Goal: Task Accomplishment & Management: Use online tool/utility

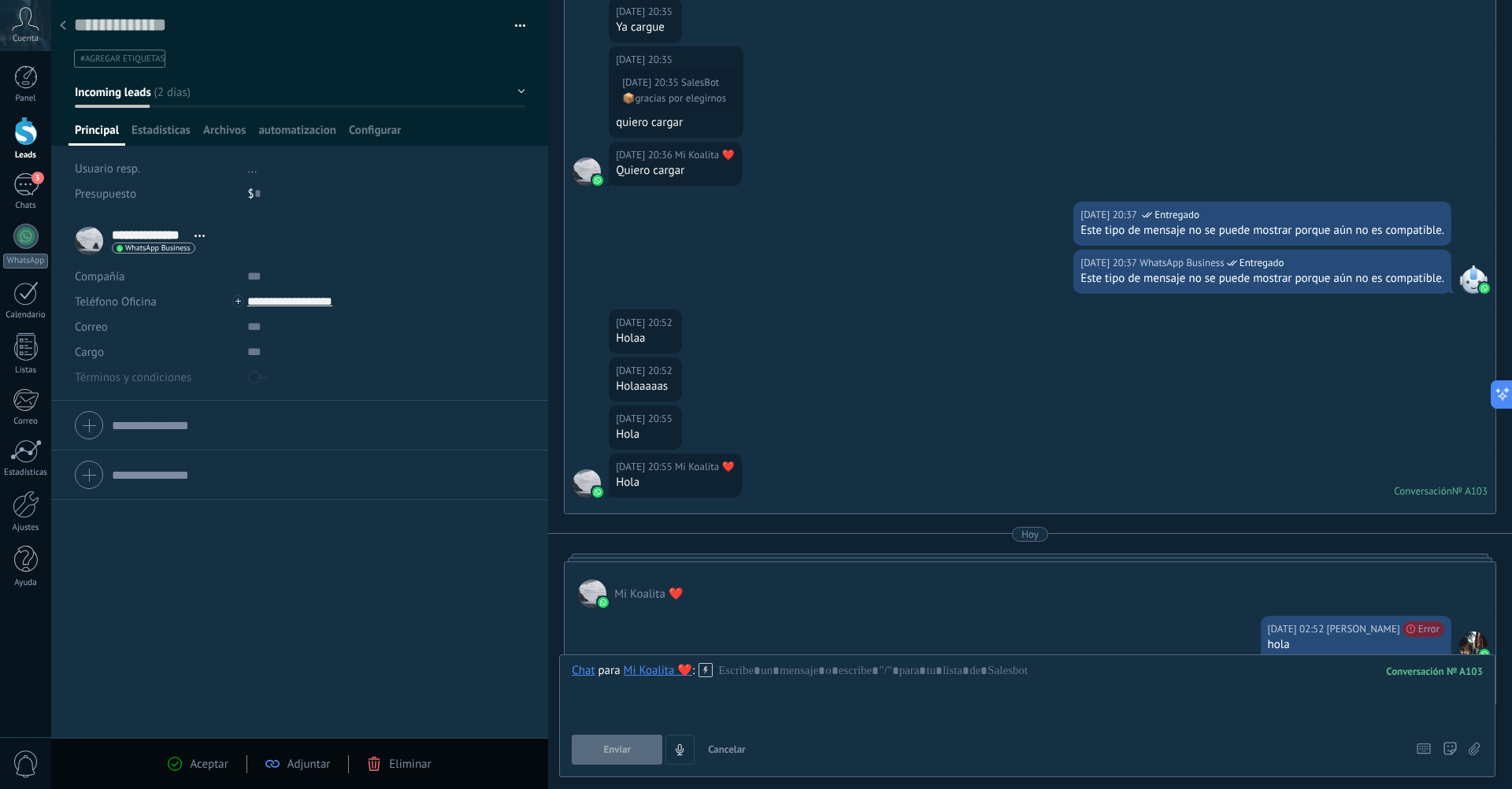
click at [24, 31] on div "Cuenta" at bounding box center [25, 25] width 51 height 51
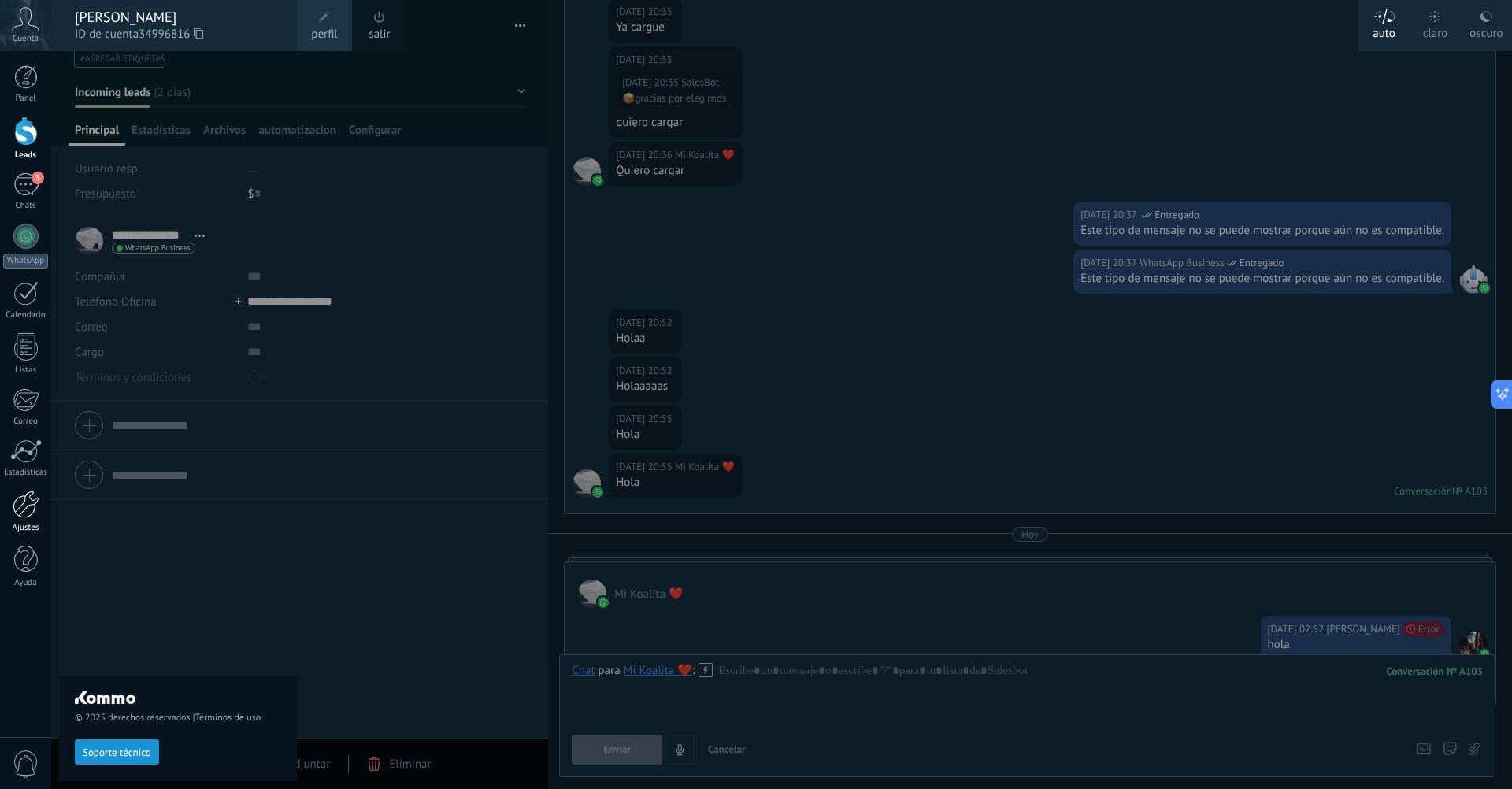
click at [29, 515] on div at bounding box center [25, 505] width 27 height 28
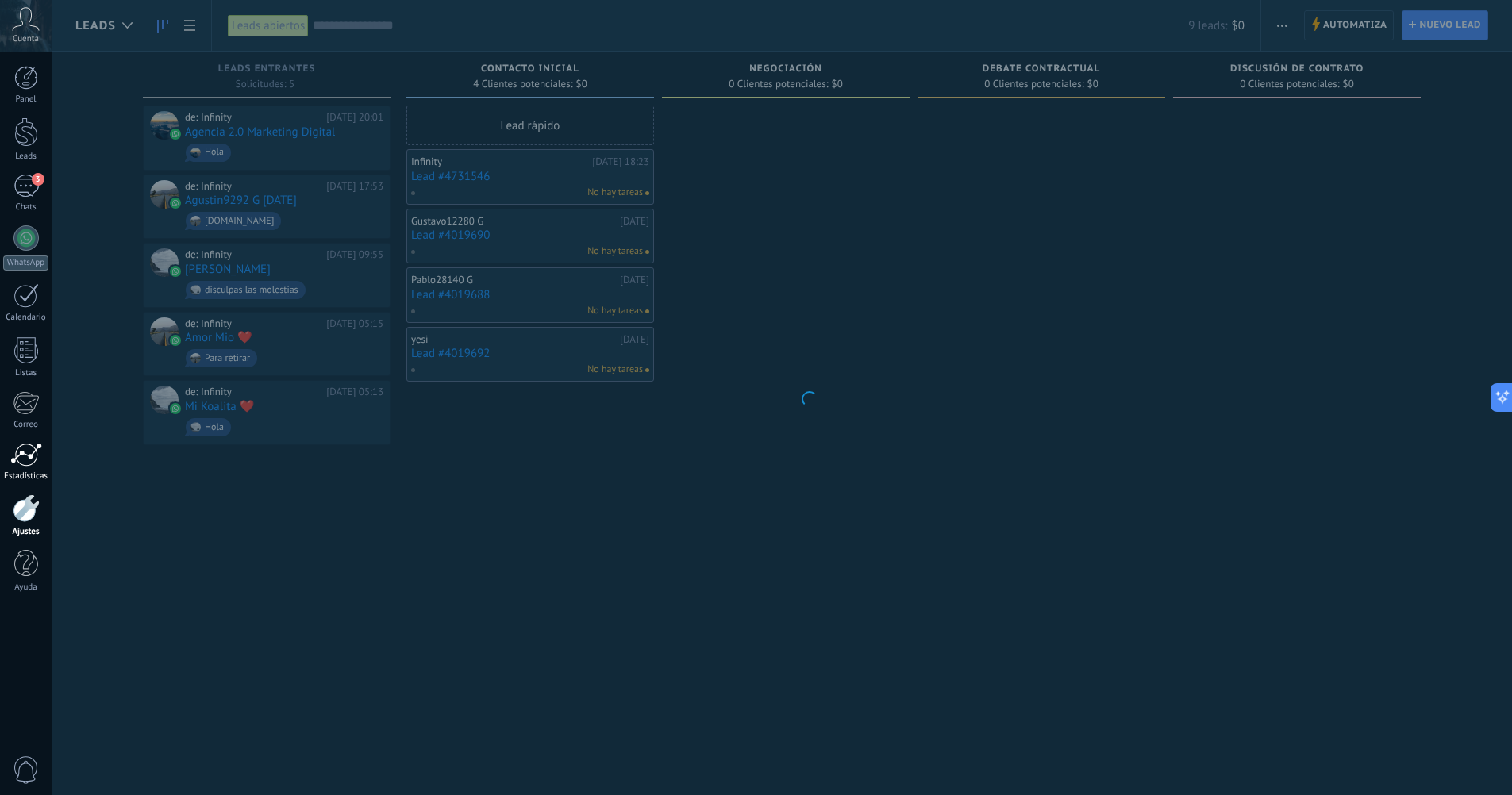
click at [17, 453] on div at bounding box center [26, 454] width 31 height 24
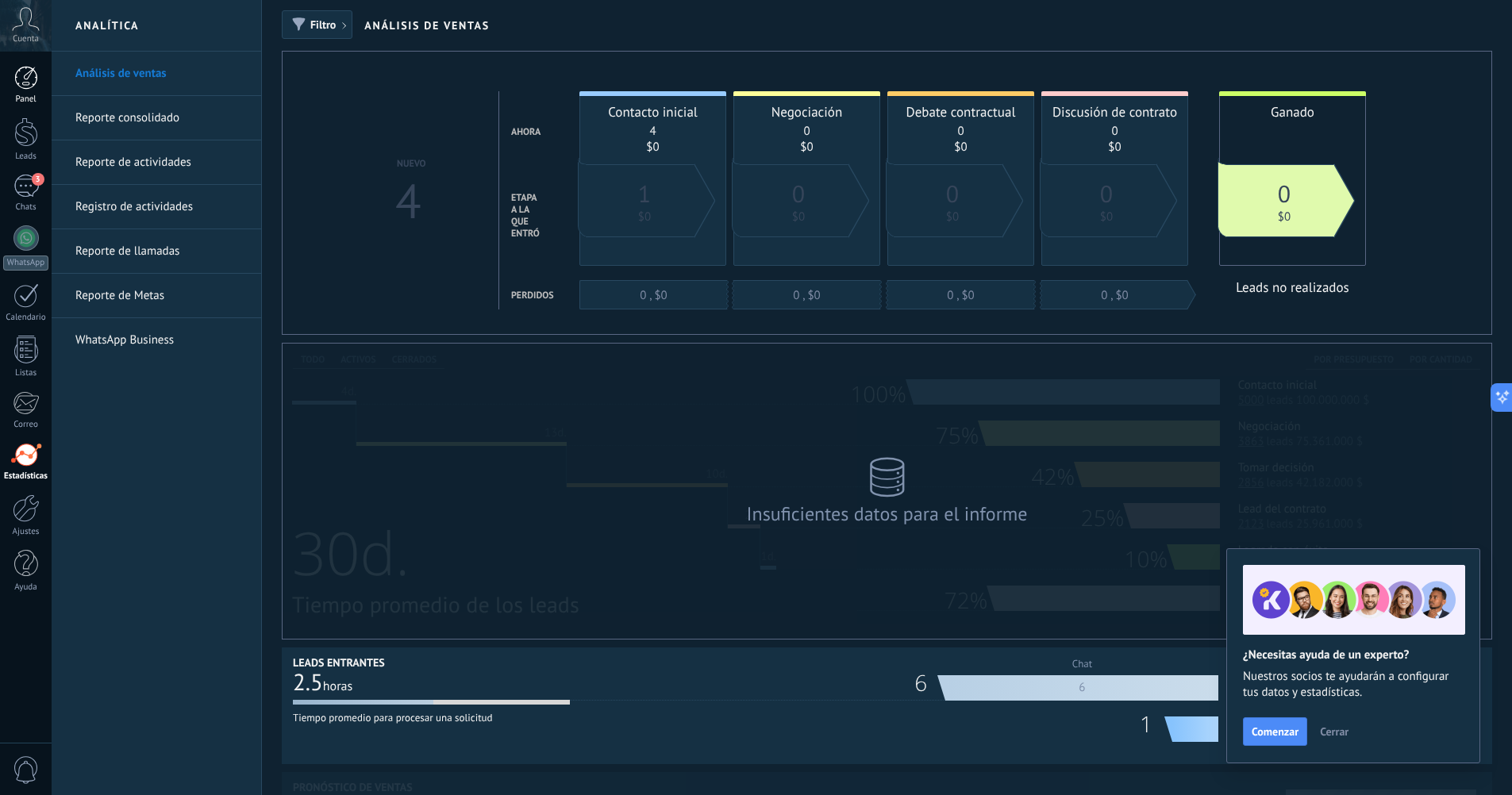
click at [28, 84] on div at bounding box center [26, 78] width 24 height 24
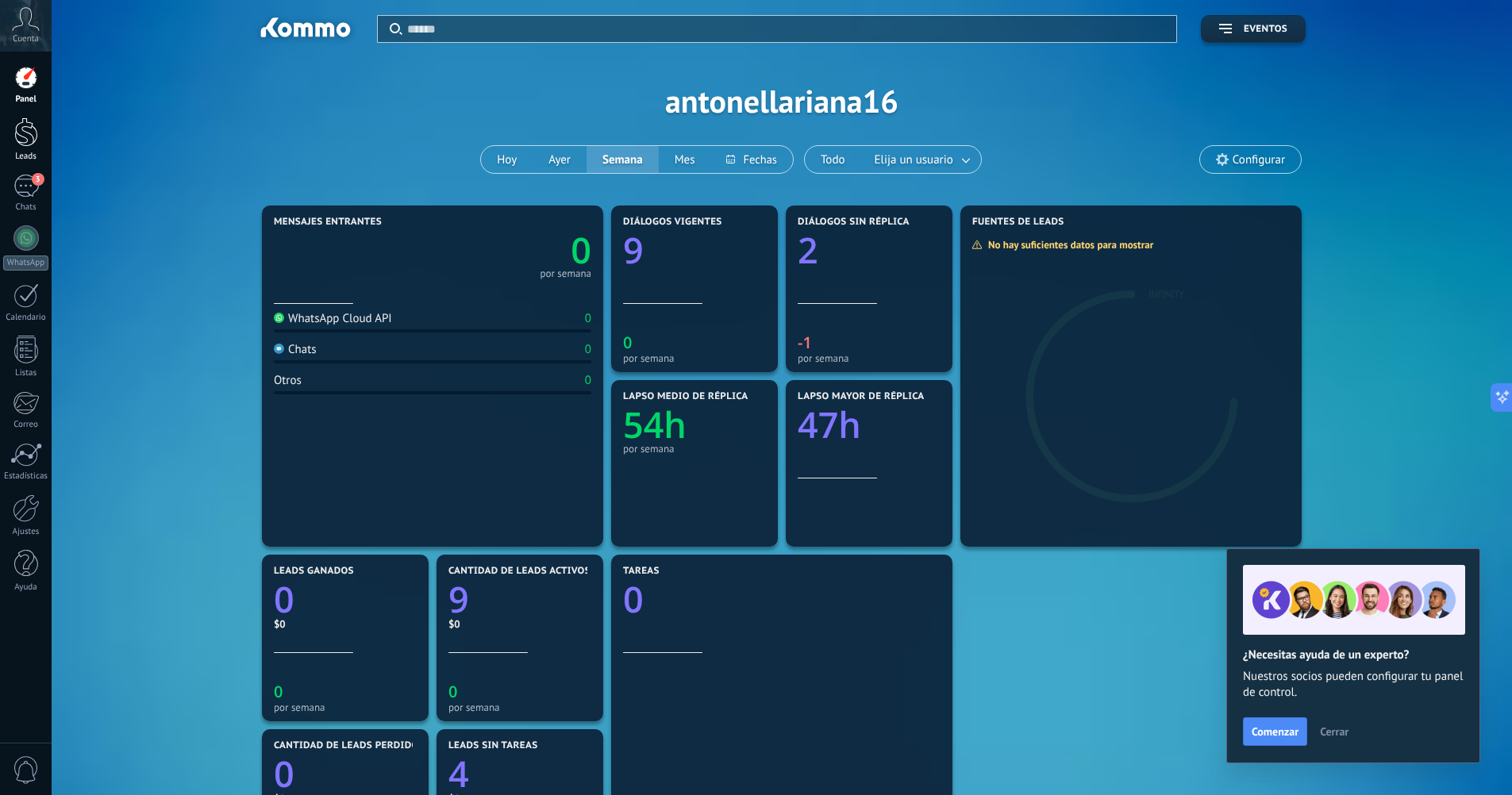
click at [31, 146] on div at bounding box center [26, 132] width 24 height 29
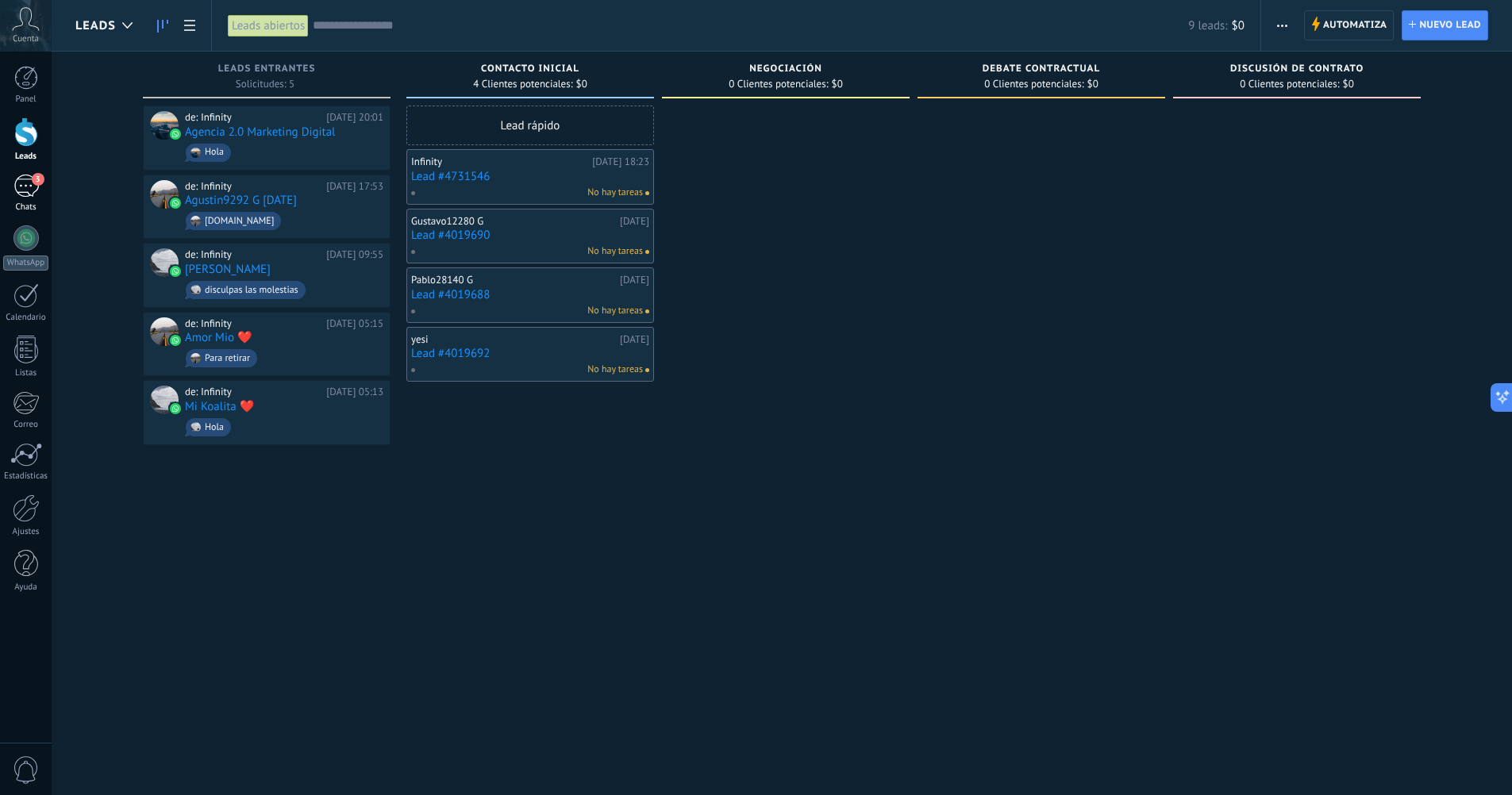
click at [27, 189] on div "3" at bounding box center [26, 186] width 26 height 23
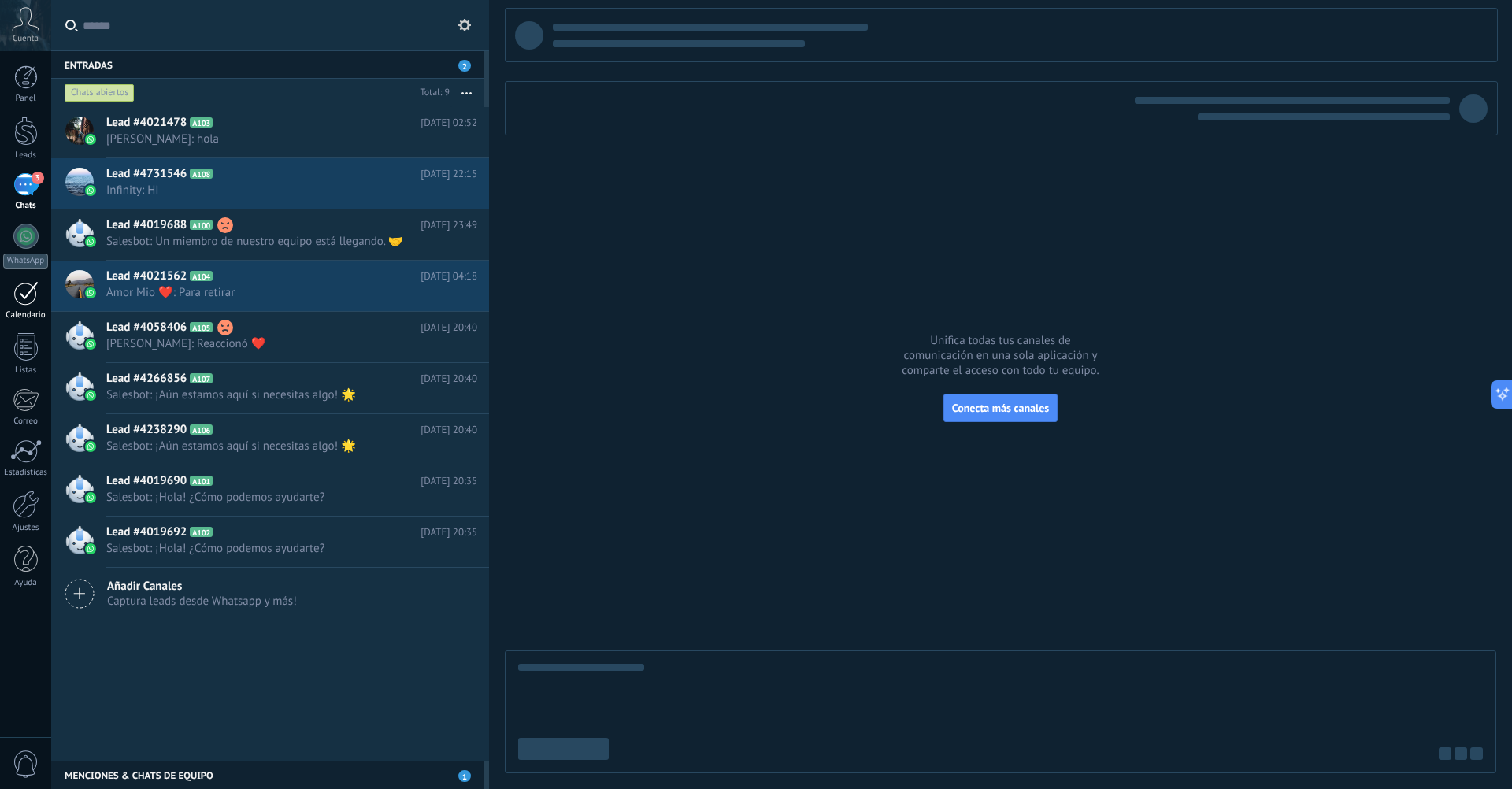
click at [24, 298] on div at bounding box center [25, 293] width 25 height 25
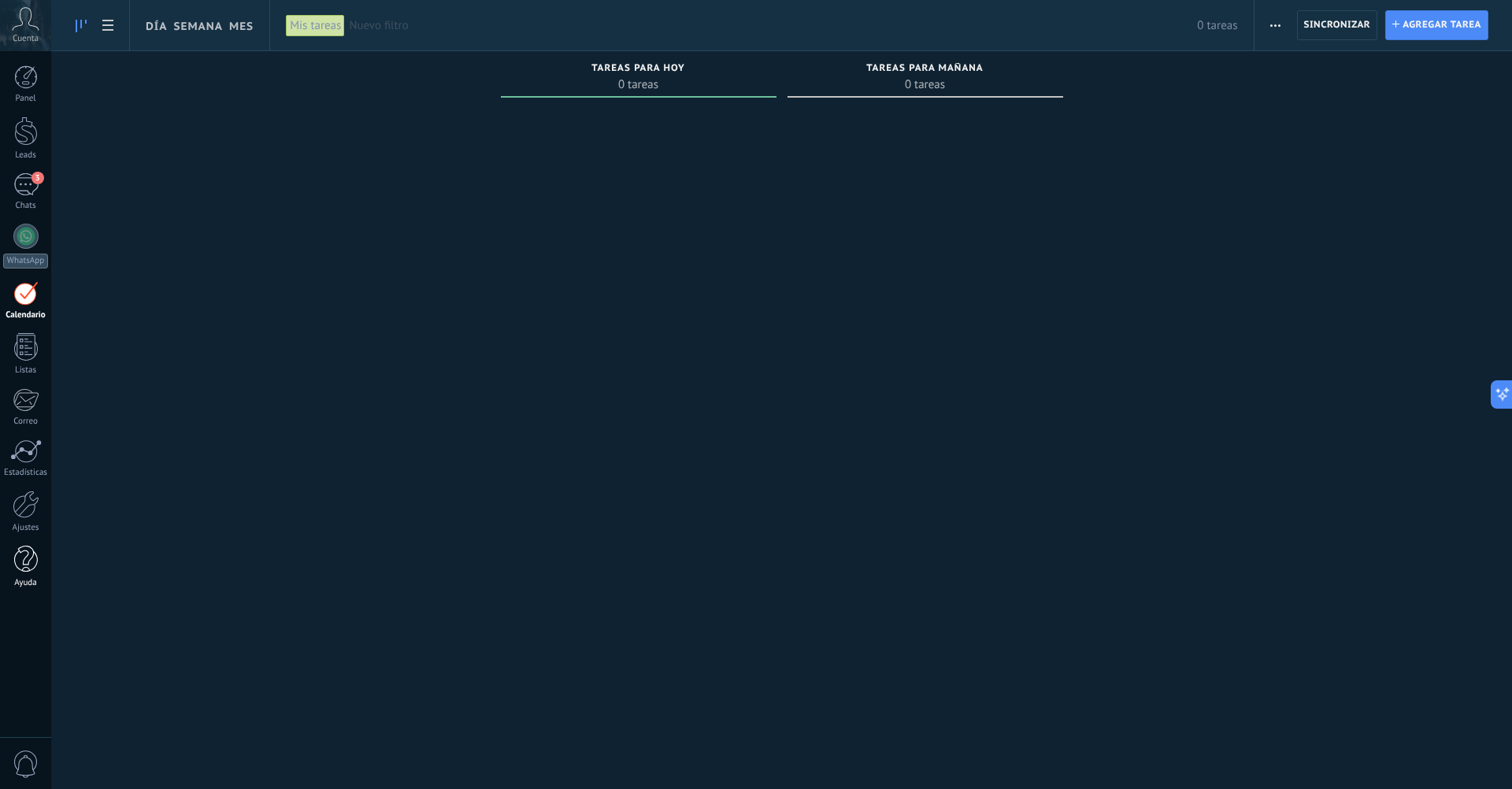
click at [24, 553] on div at bounding box center [25, 560] width 24 height 28
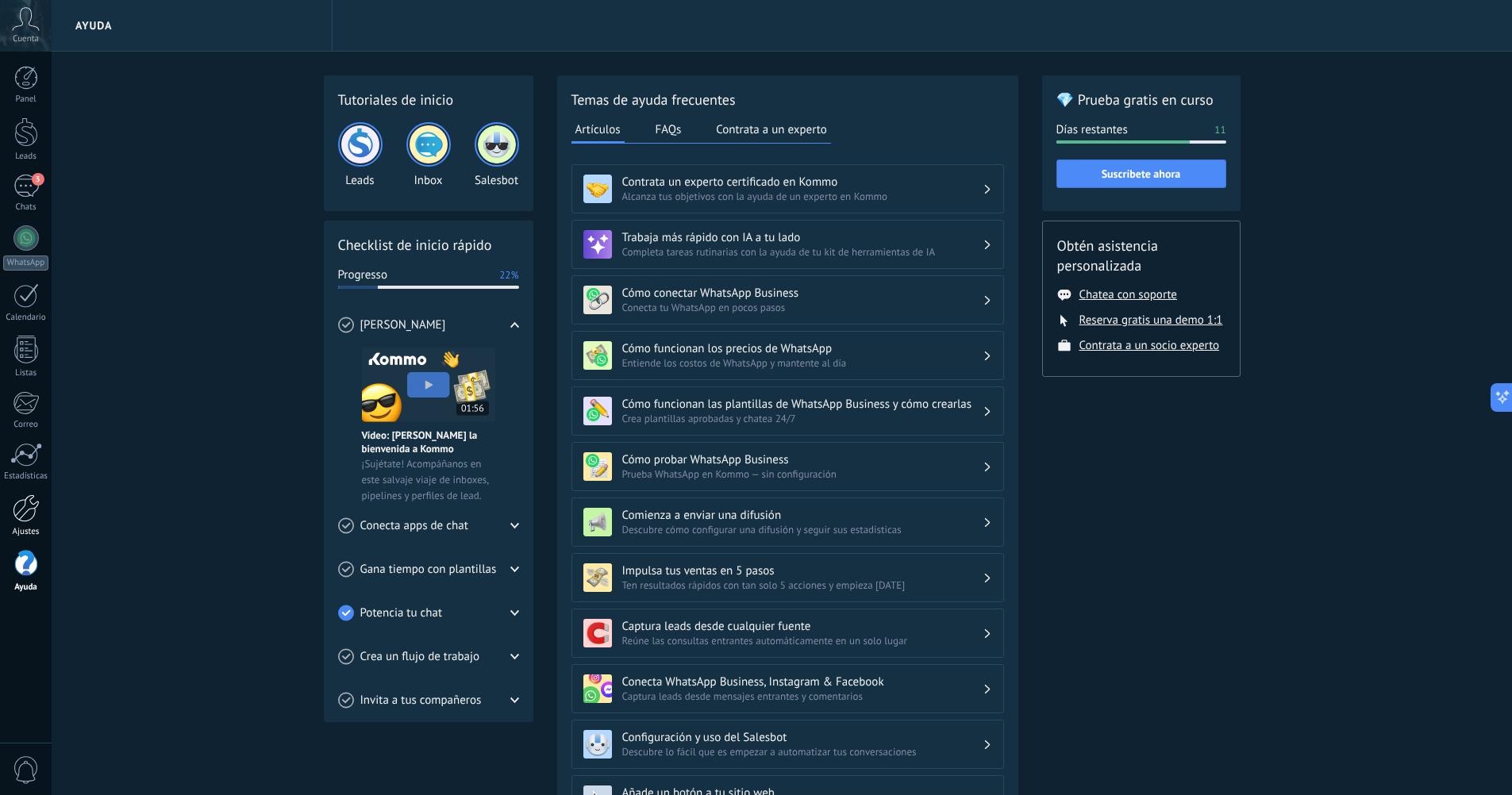
click at [22, 509] on div at bounding box center [26, 509] width 27 height 28
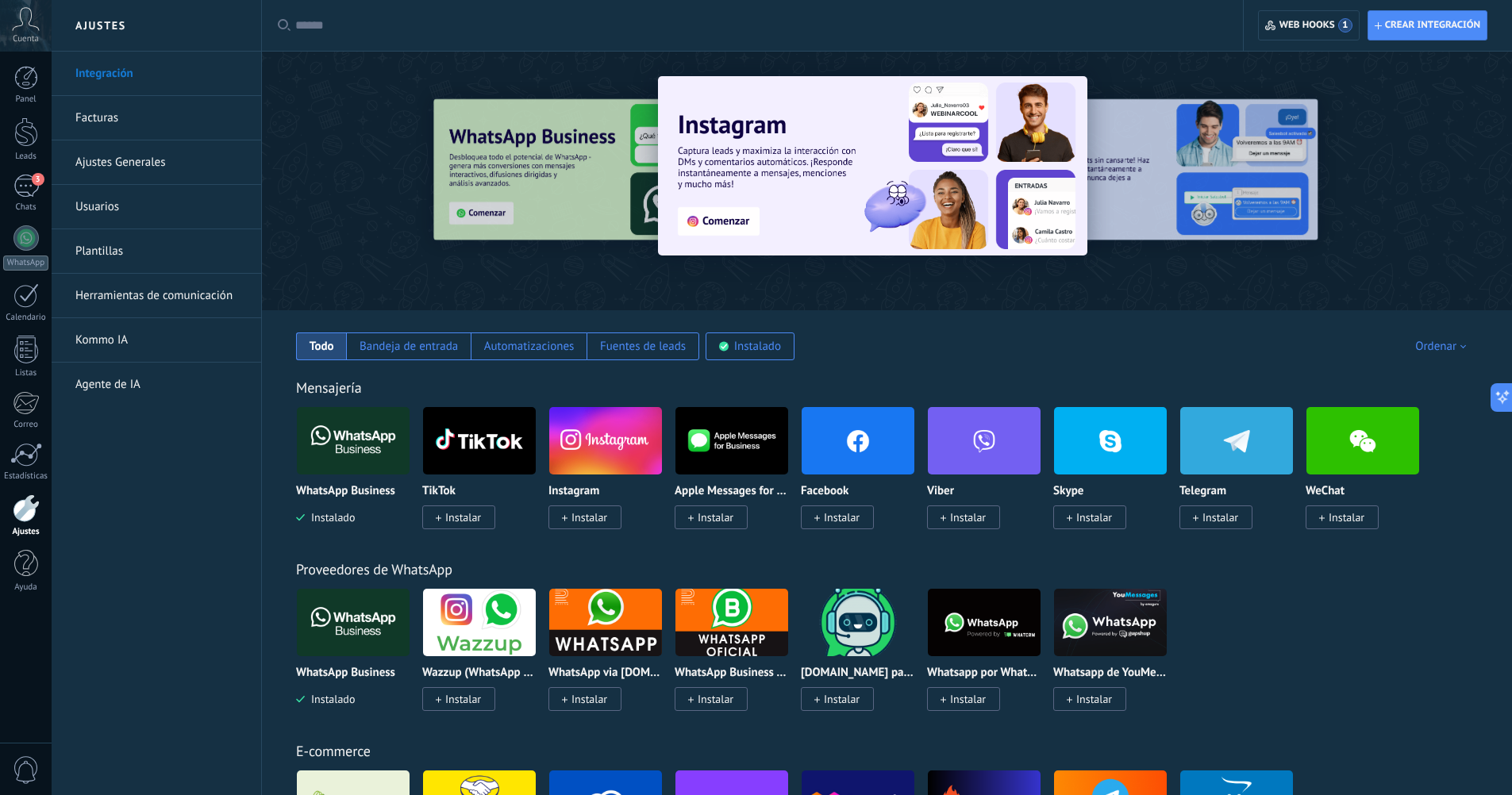
click at [146, 300] on link "Herramientas de comunicación" at bounding box center [160, 296] width 170 height 45
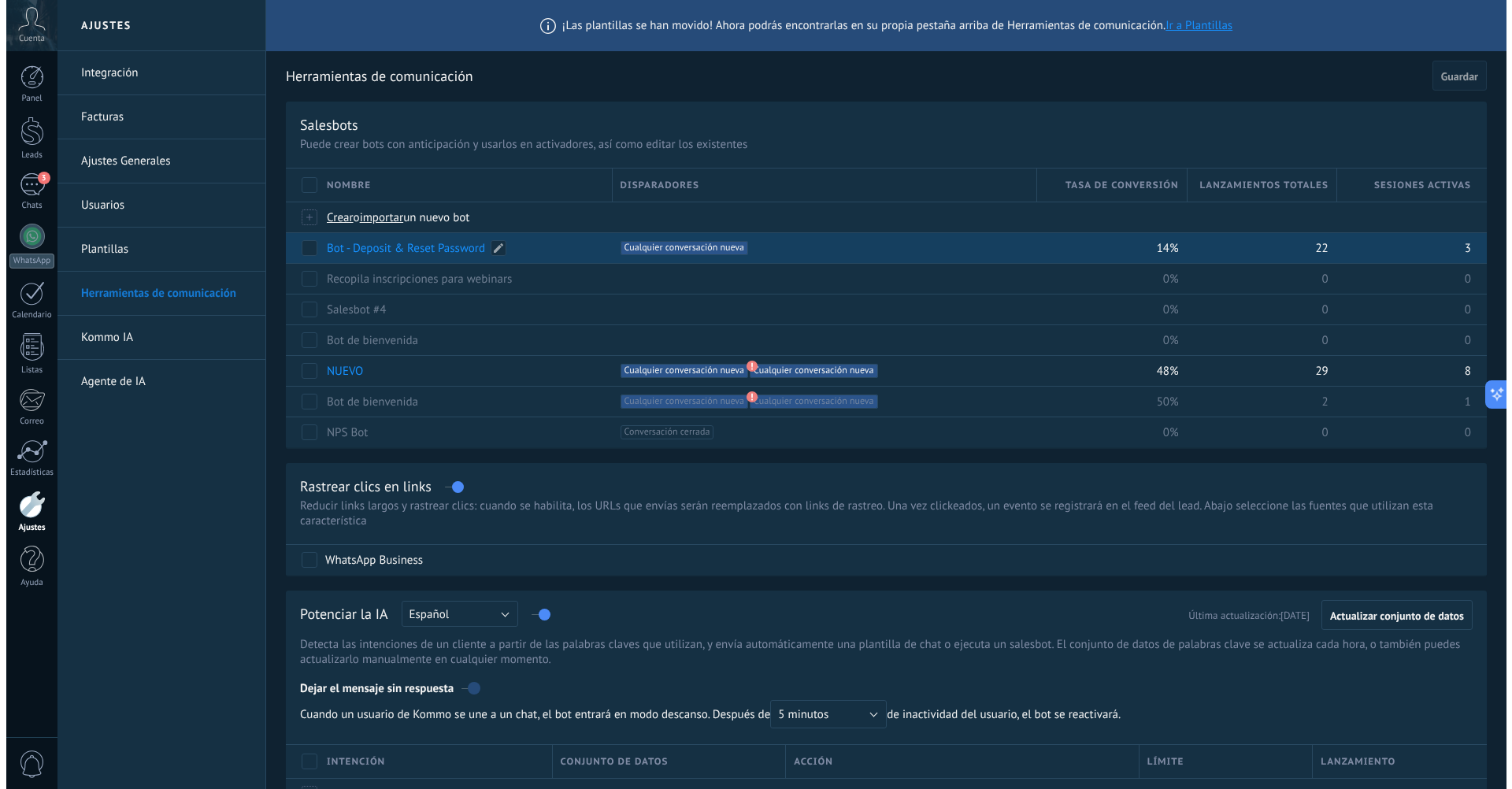
scroll to position [66, 0]
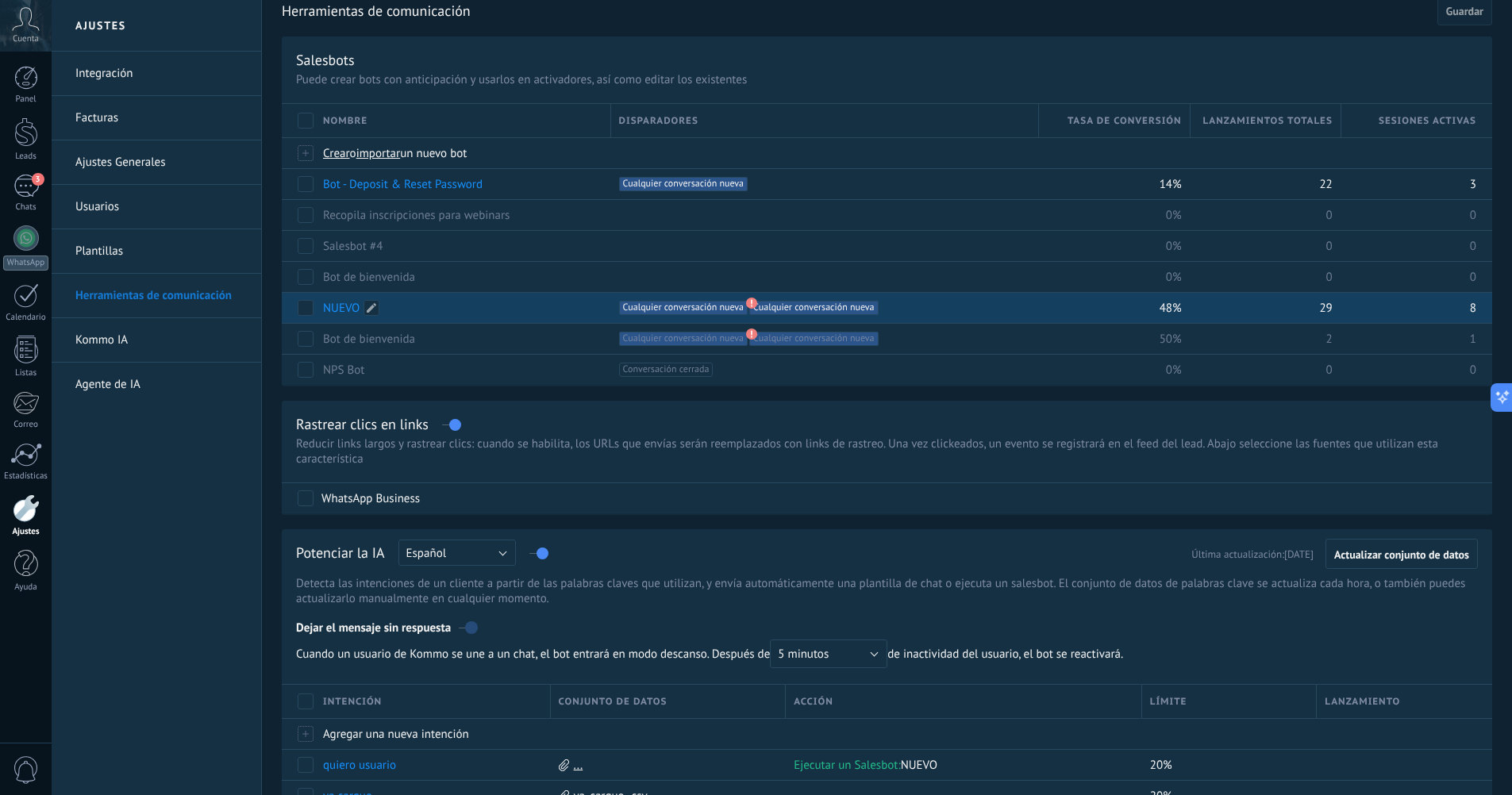
click at [340, 308] on link "NUEVO" at bounding box center [341, 309] width 36 height 15
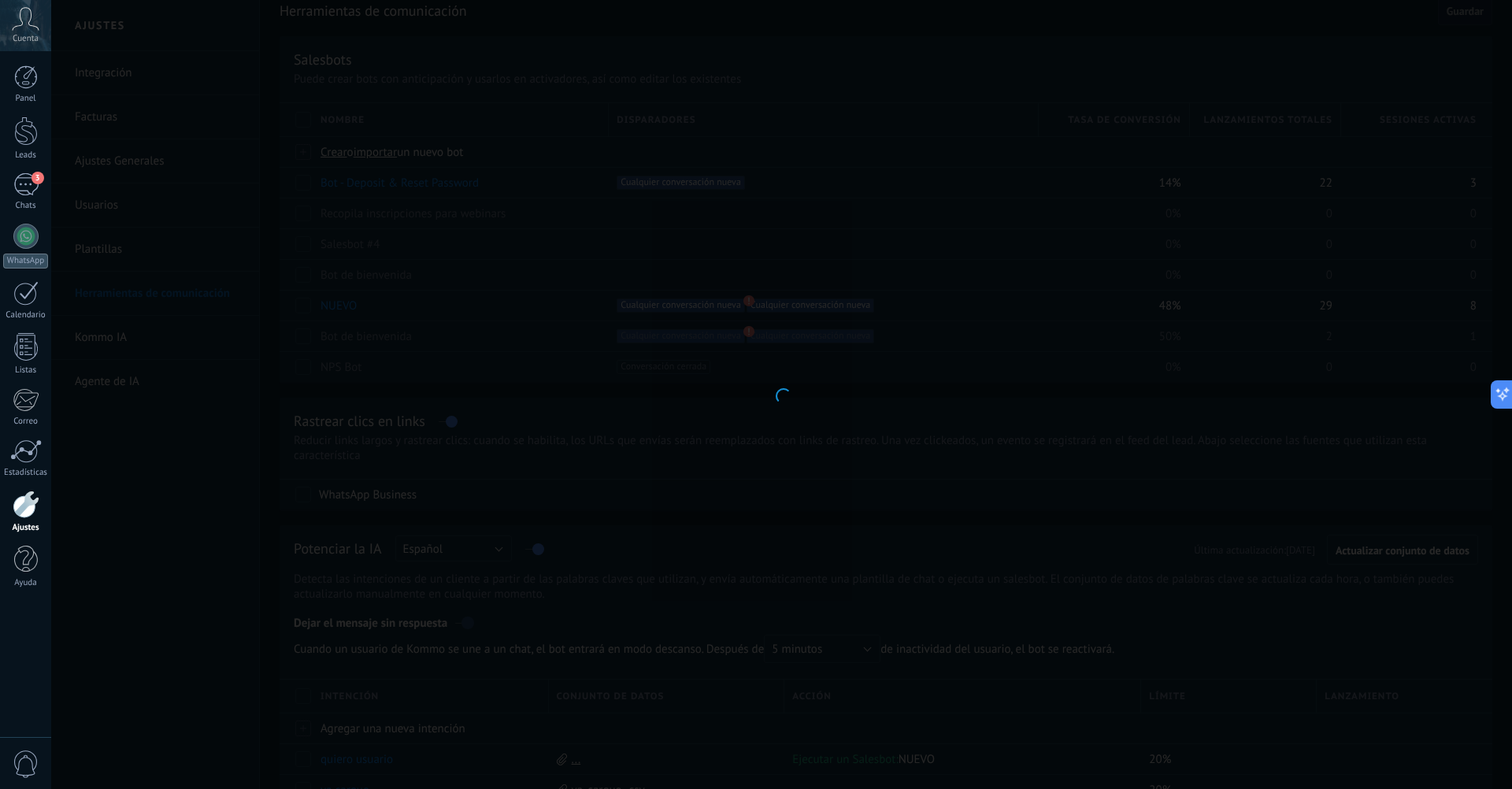
type input "*****"
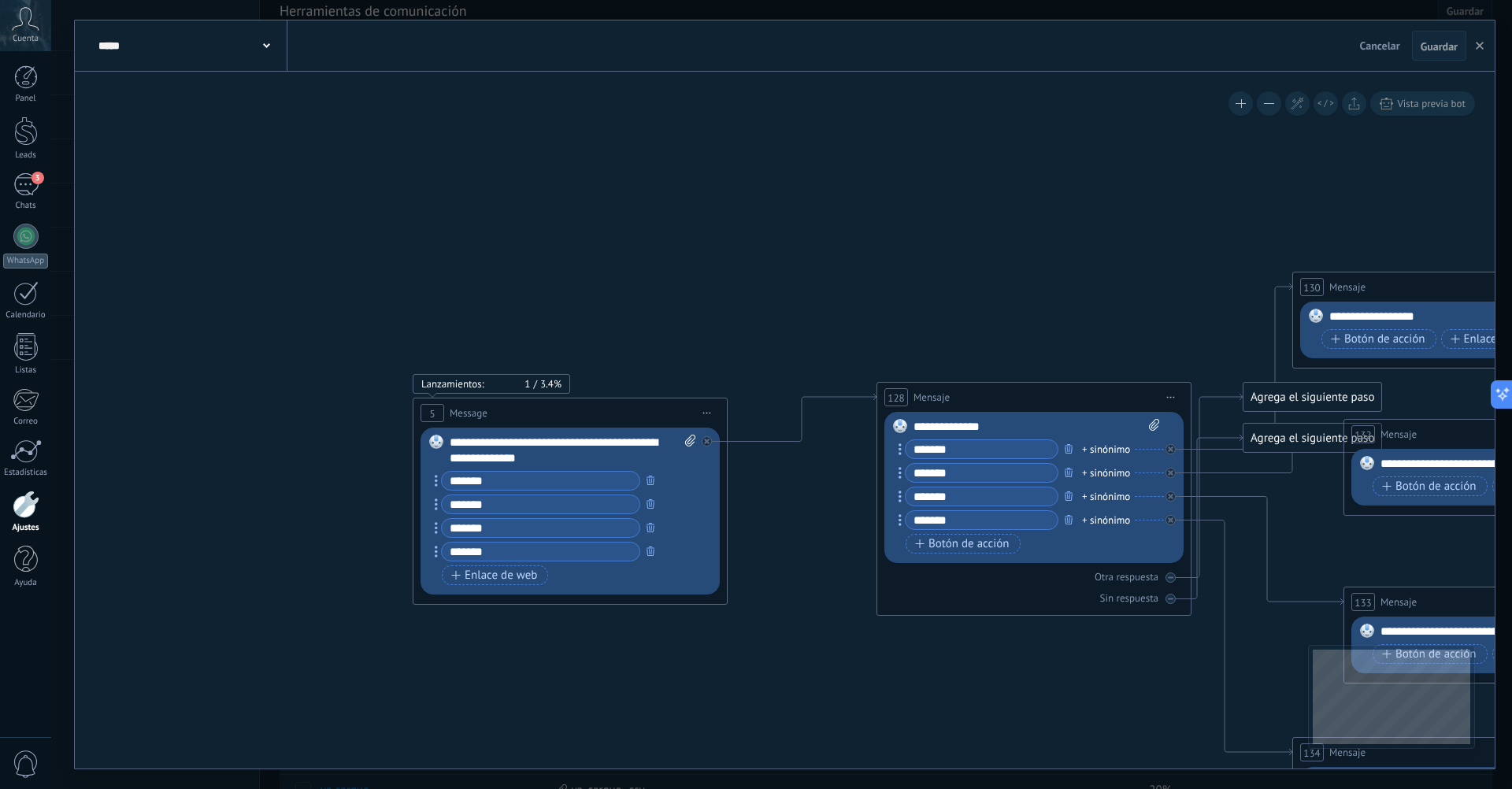
drag, startPoint x: 1233, startPoint y: 297, endPoint x: 518, endPoint y: 271, distance: 715.5
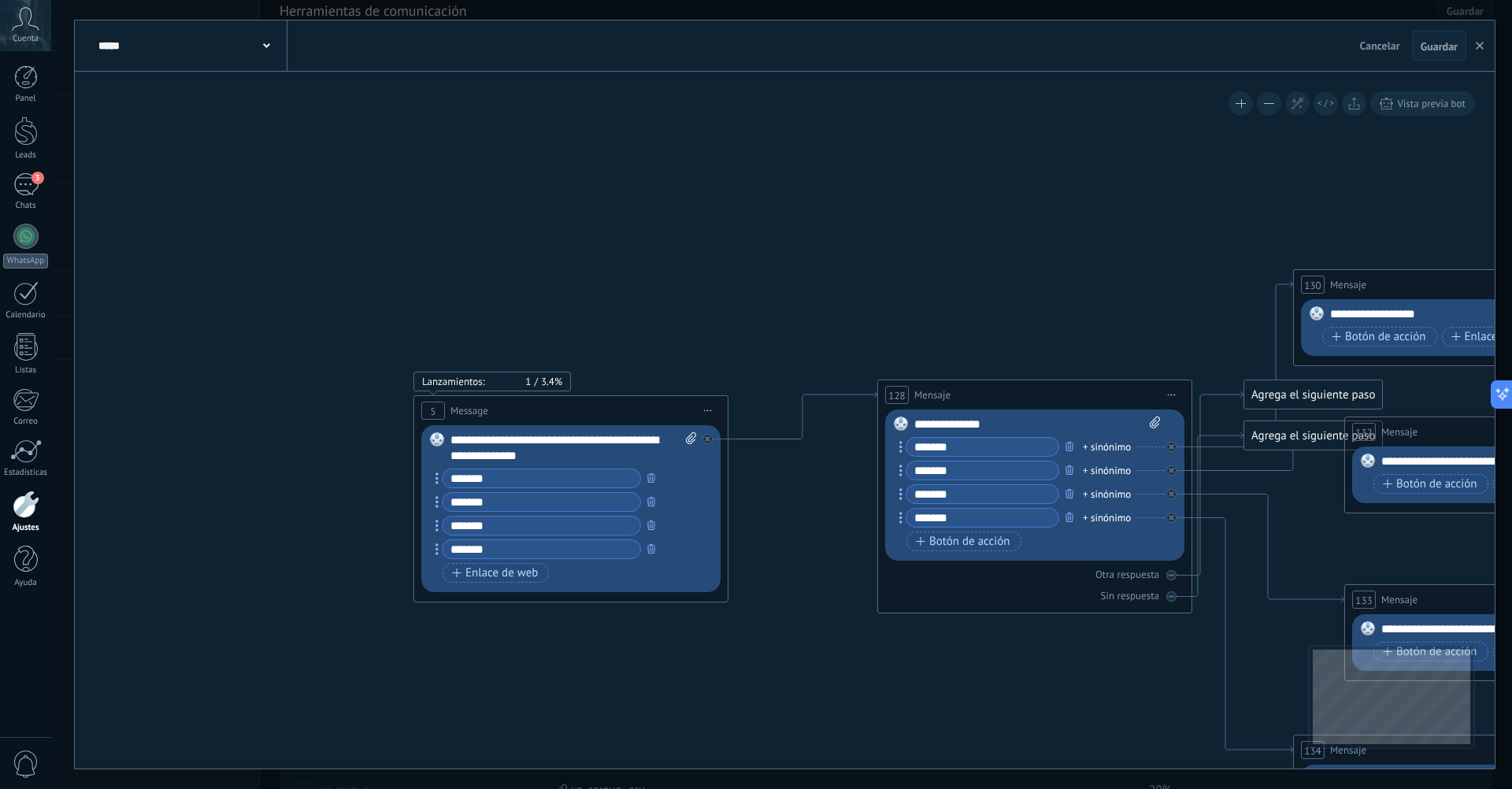
click at [1269, 111] on button at bounding box center [1269, 103] width 25 height 25
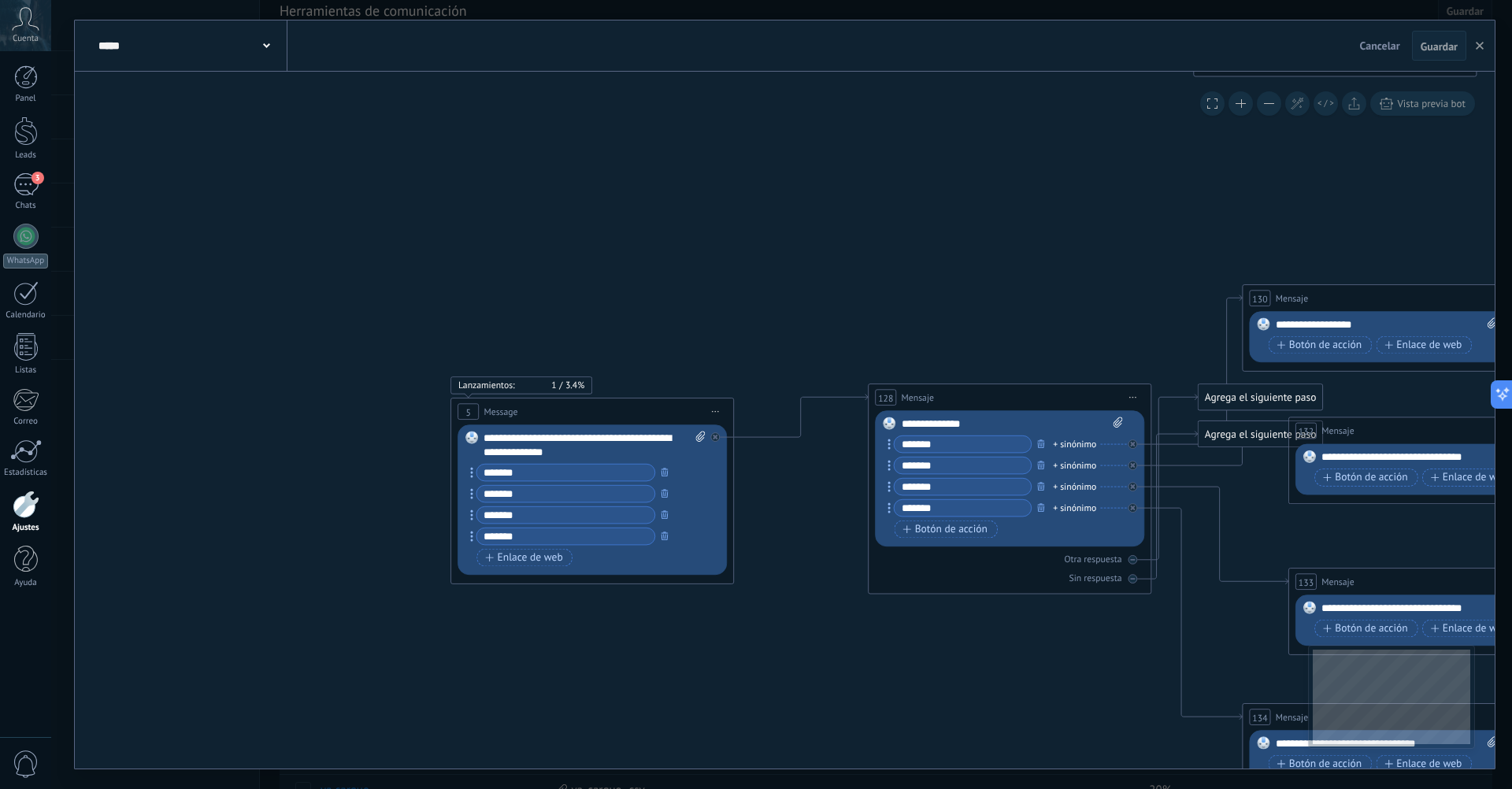
click at [1269, 111] on button at bounding box center [1269, 103] width 25 height 25
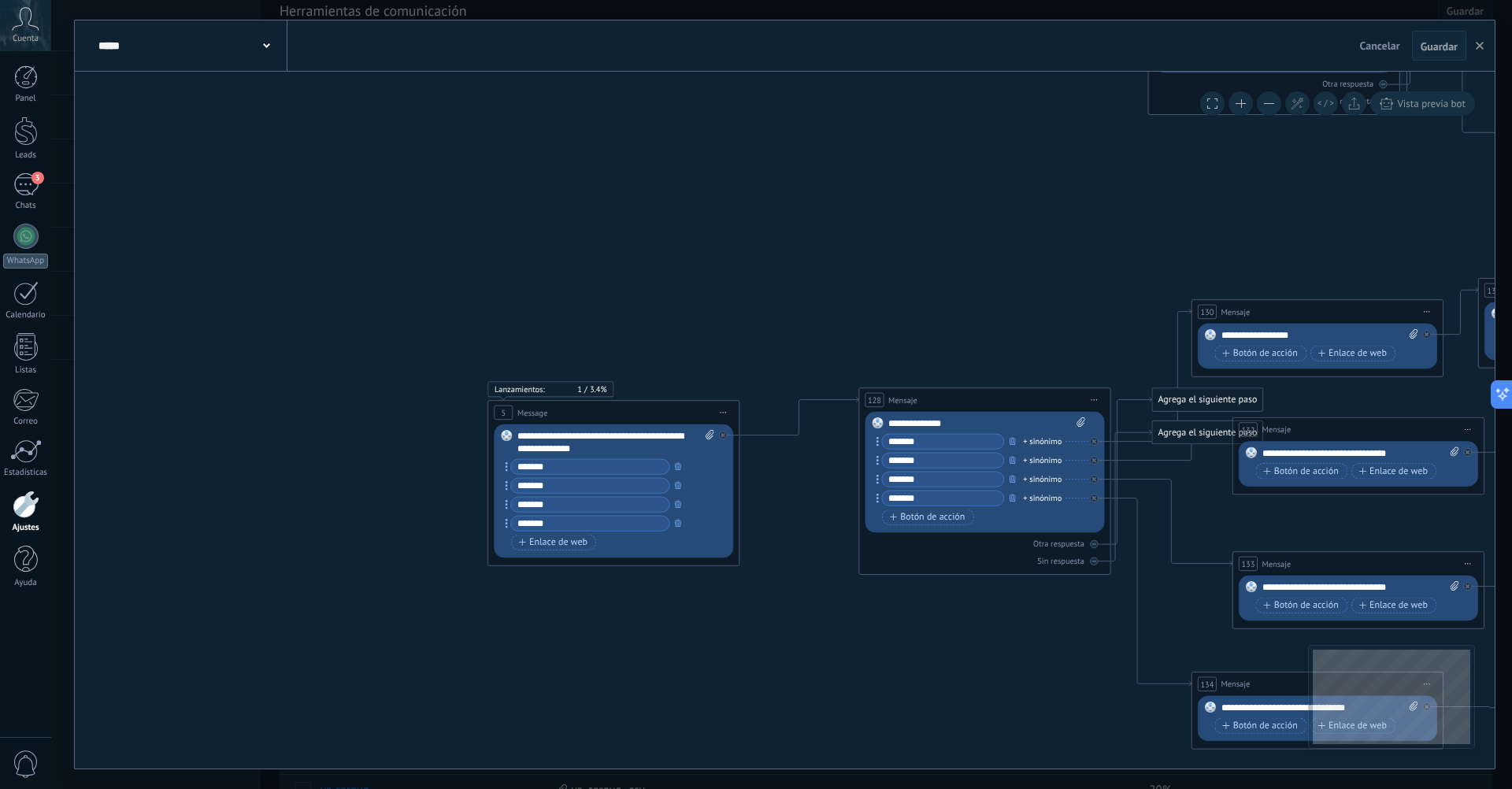
click at [1269, 111] on button at bounding box center [1269, 103] width 25 height 25
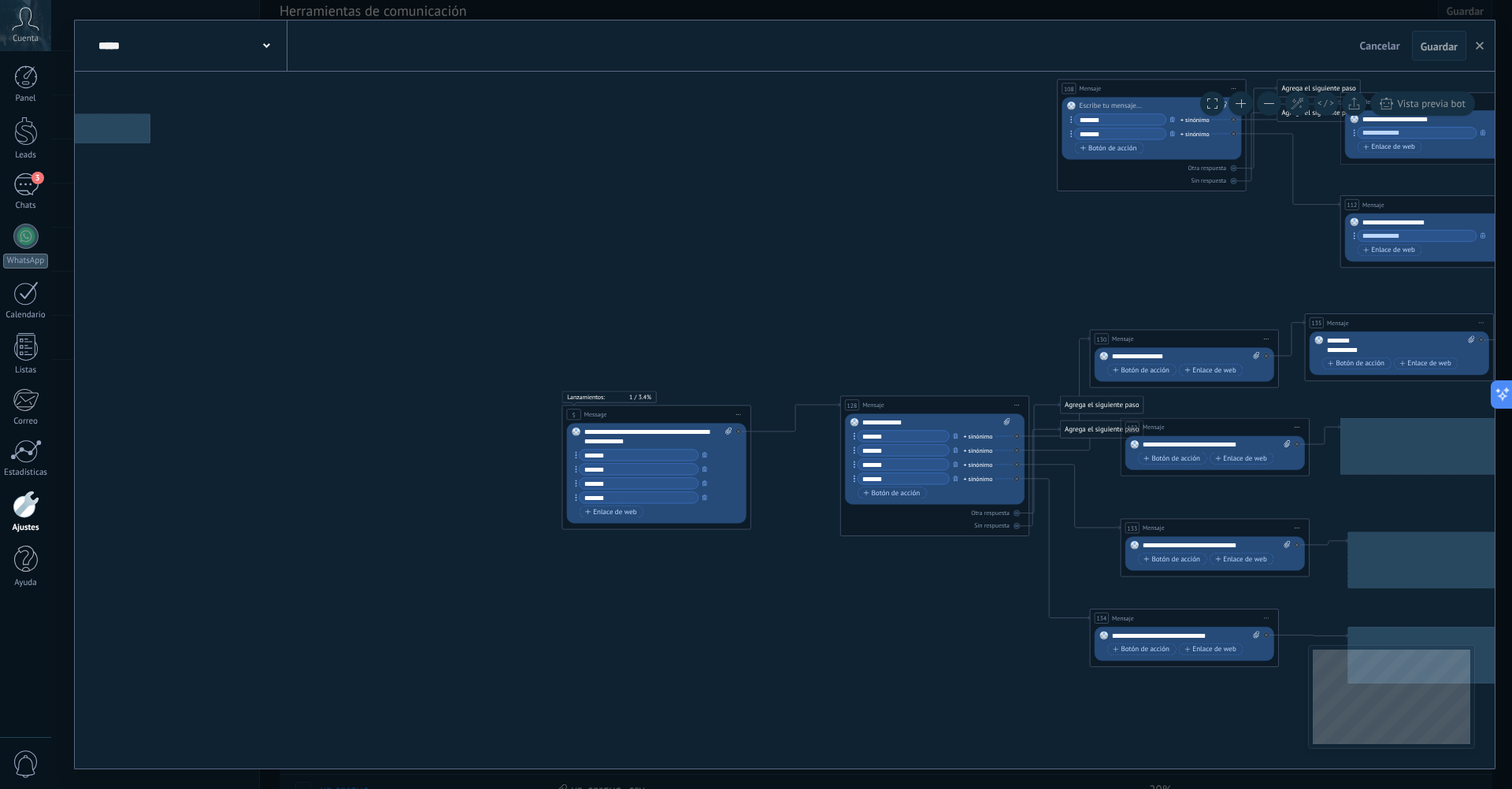
click at [1269, 111] on button at bounding box center [1269, 103] width 25 height 25
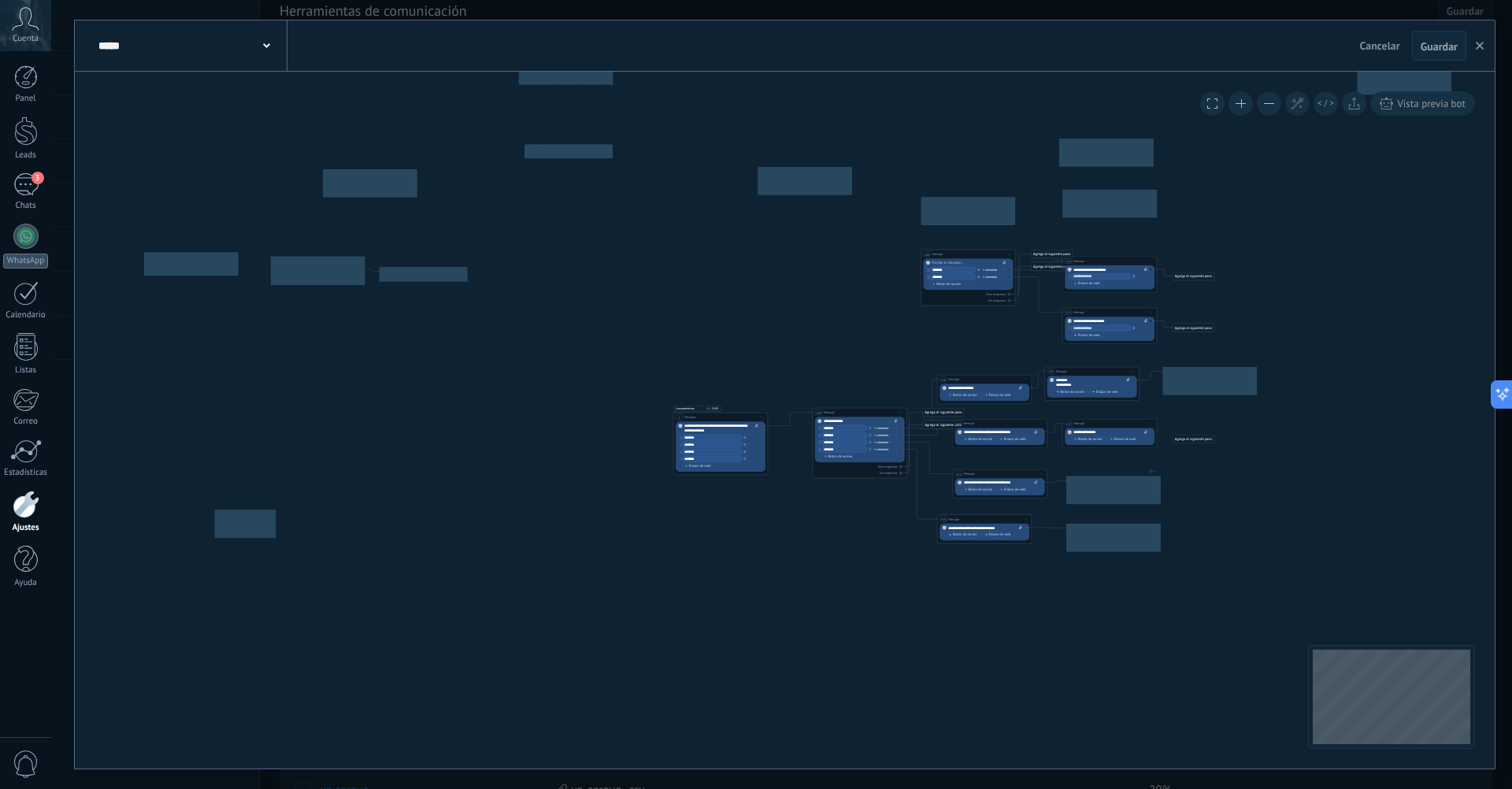
click at [1269, 111] on button at bounding box center [1269, 103] width 25 height 25
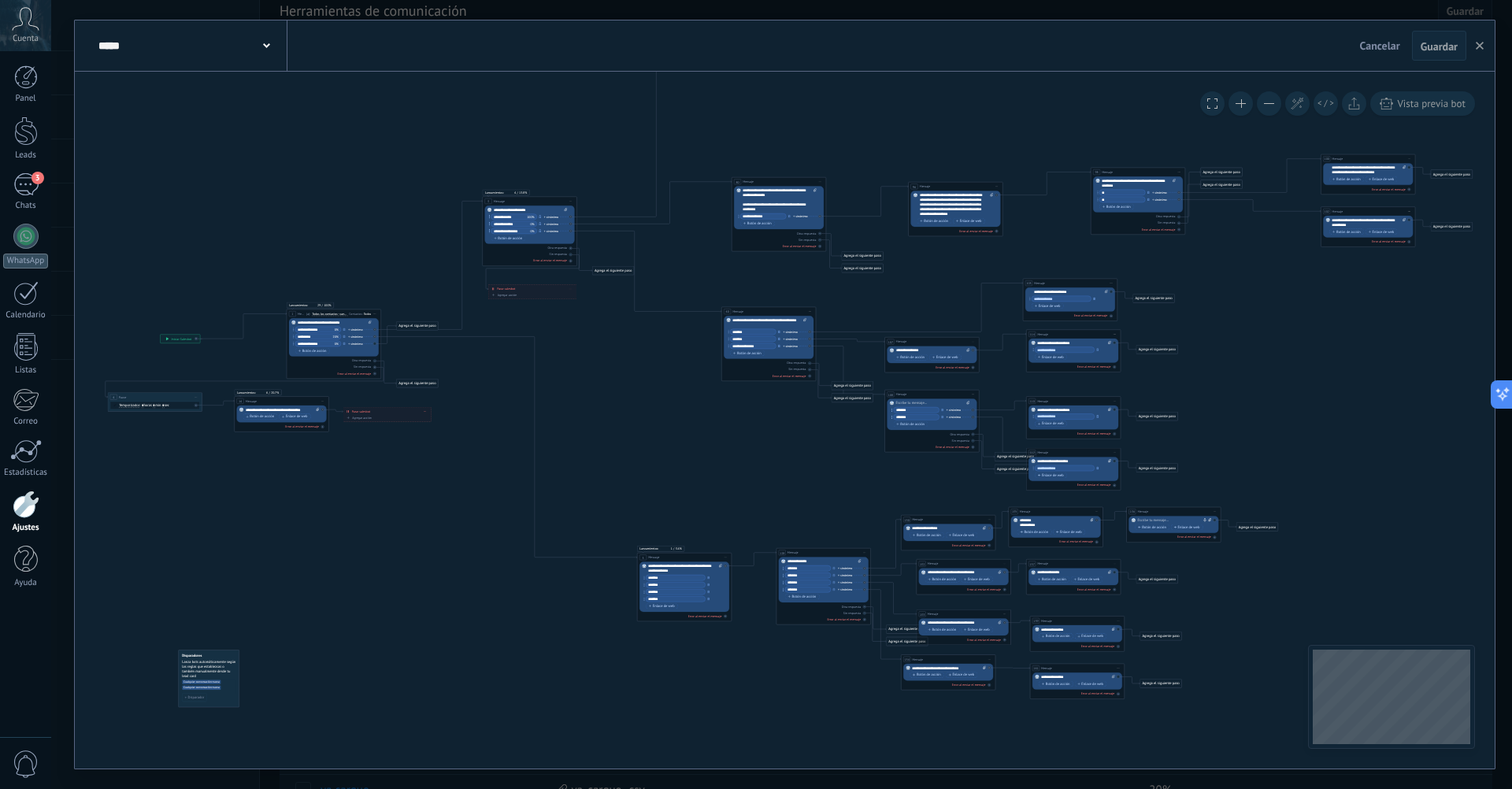
drag, startPoint x: 799, startPoint y: 319, endPoint x: 763, endPoint y: 460, distance: 145.5
click at [763, 460] on icon at bounding box center [994, 57] width 2009 height 1521
click at [1232, 106] on button at bounding box center [1240, 103] width 25 height 25
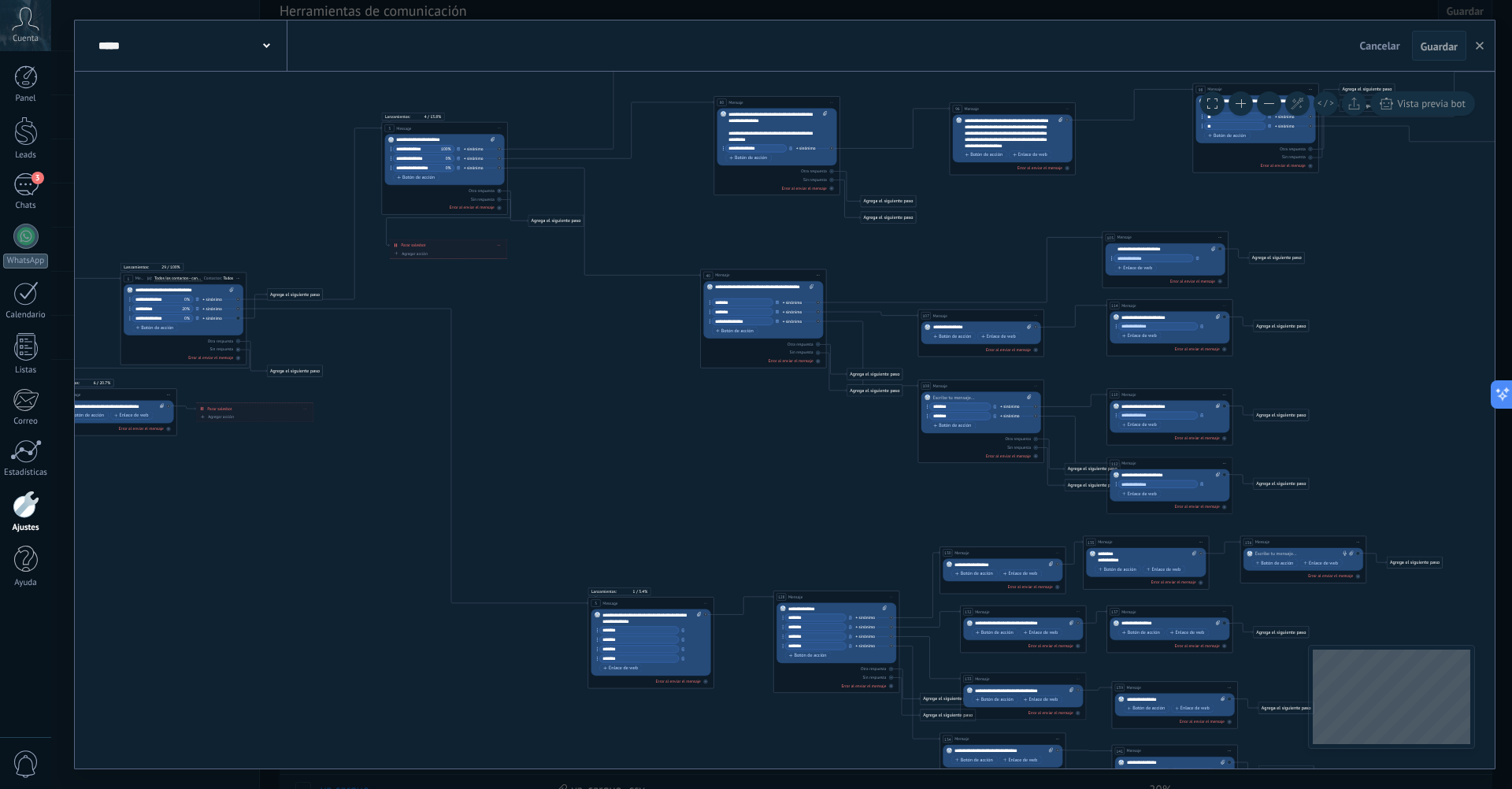
click at [1232, 106] on button at bounding box center [1240, 103] width 25 height 25
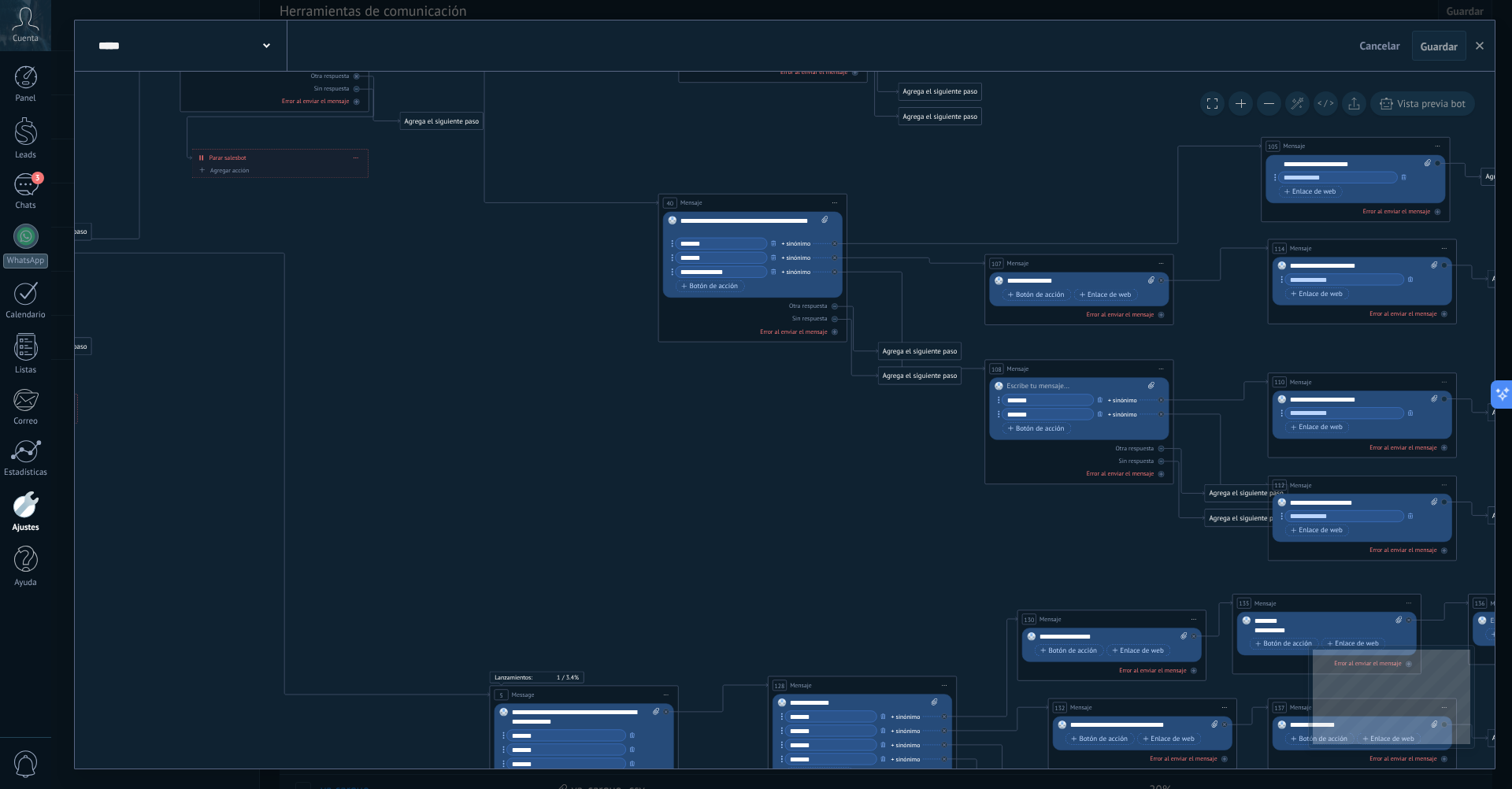
click at [1232, 106] on button at bounding box center [1240, 103] width 25 height 25
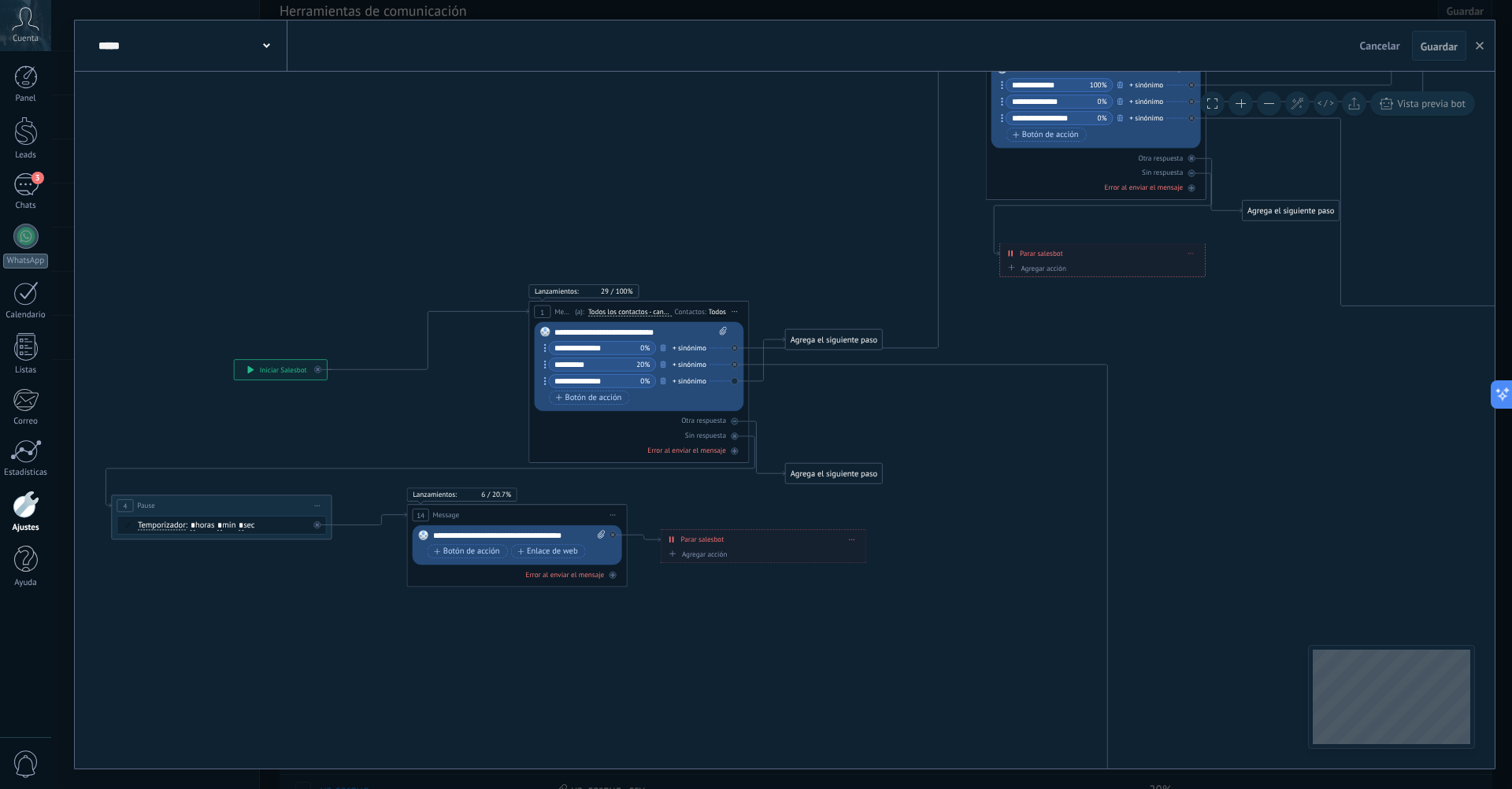
drag, startPoint x: 520, startPoint y: 340, endPoint x: 1426, endPoint y: 479, distance: 916.6
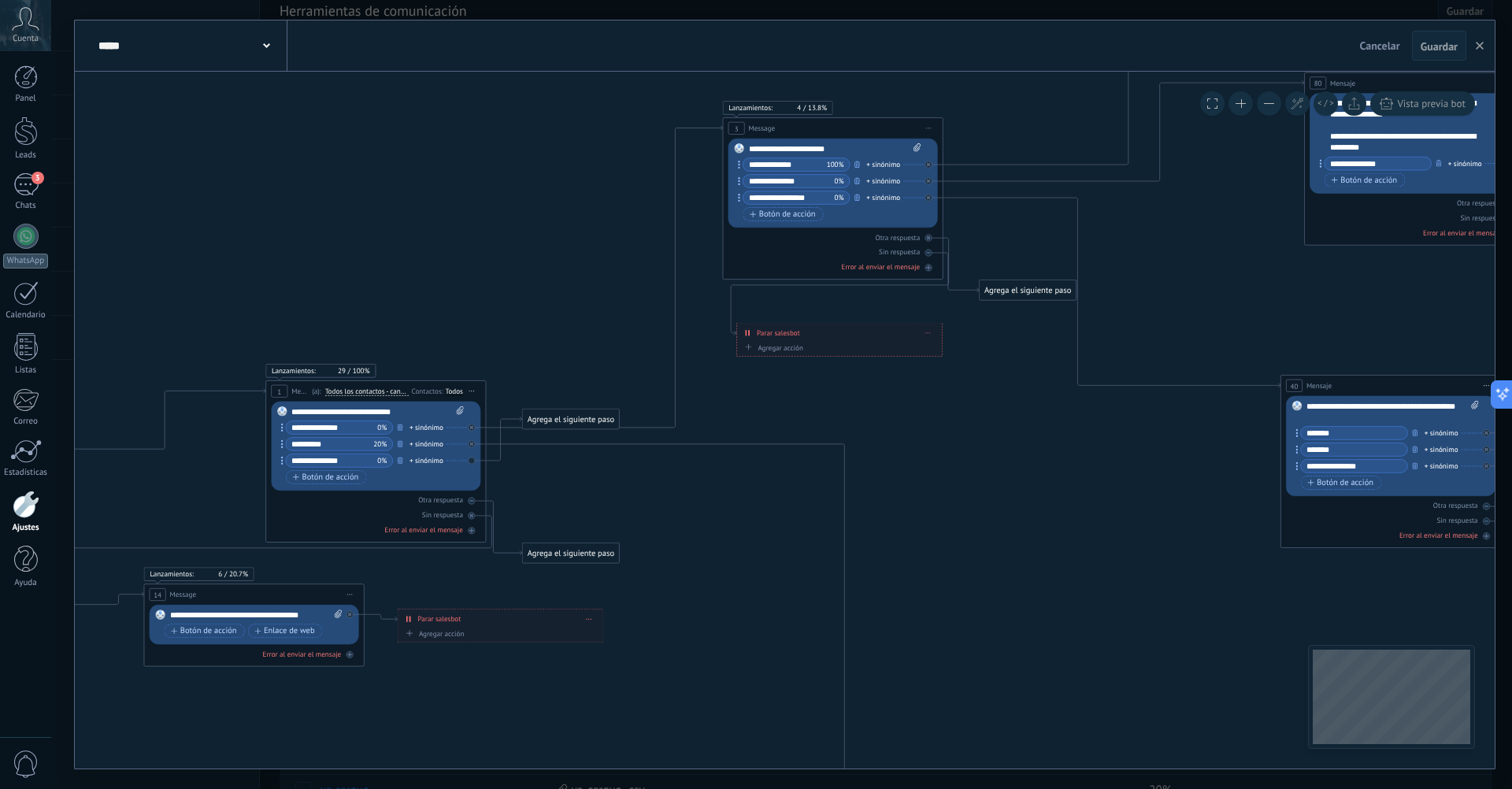
drag, startPoint x: 725, startPoint y: 208, endPoint x: 463, endPoint y: 288, distance: 273.9
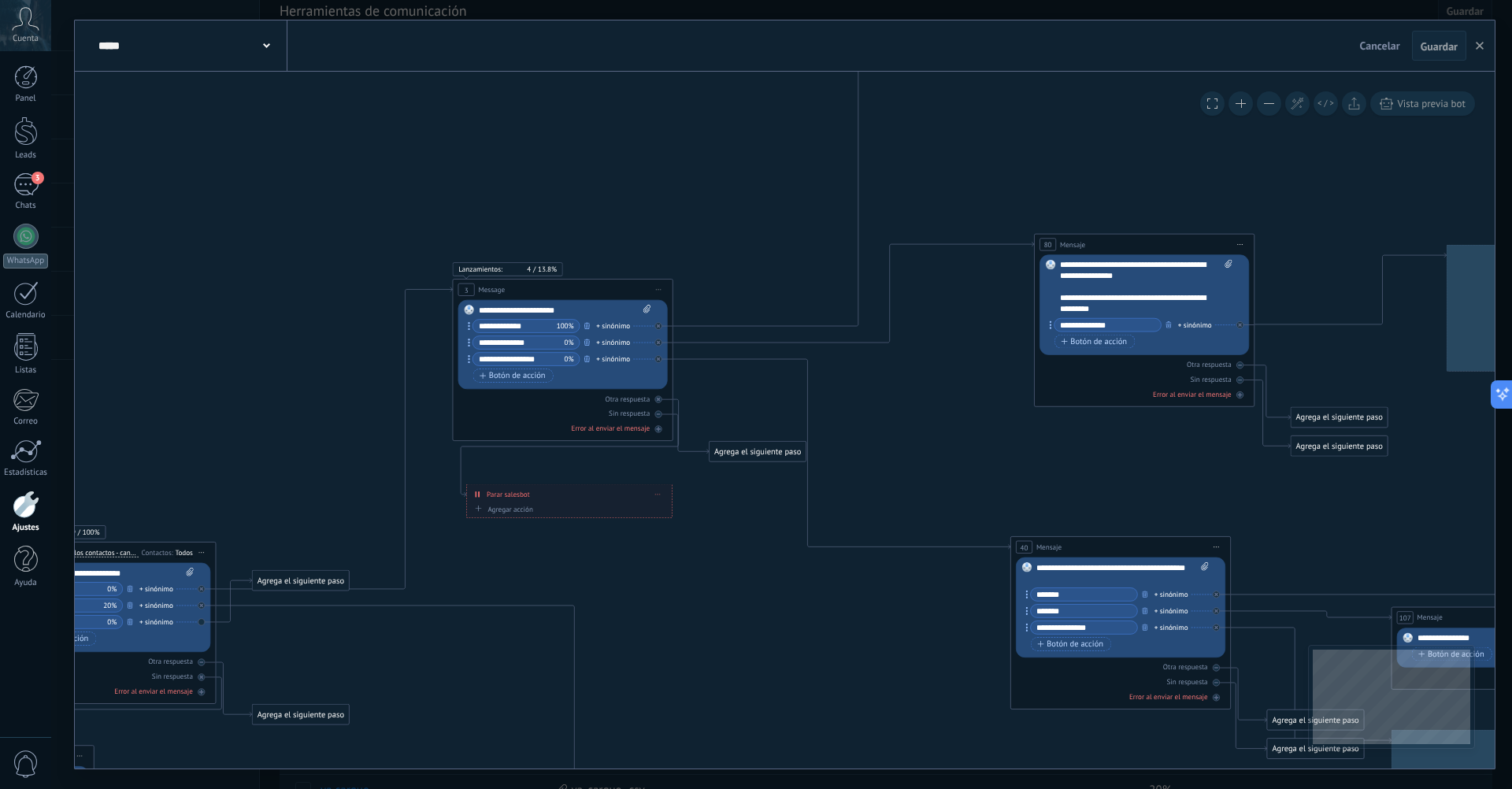
drag, startPoint x: 513, startPoint y: 210, endPoint x: 239, endPoint y: 382, distance: 323.5
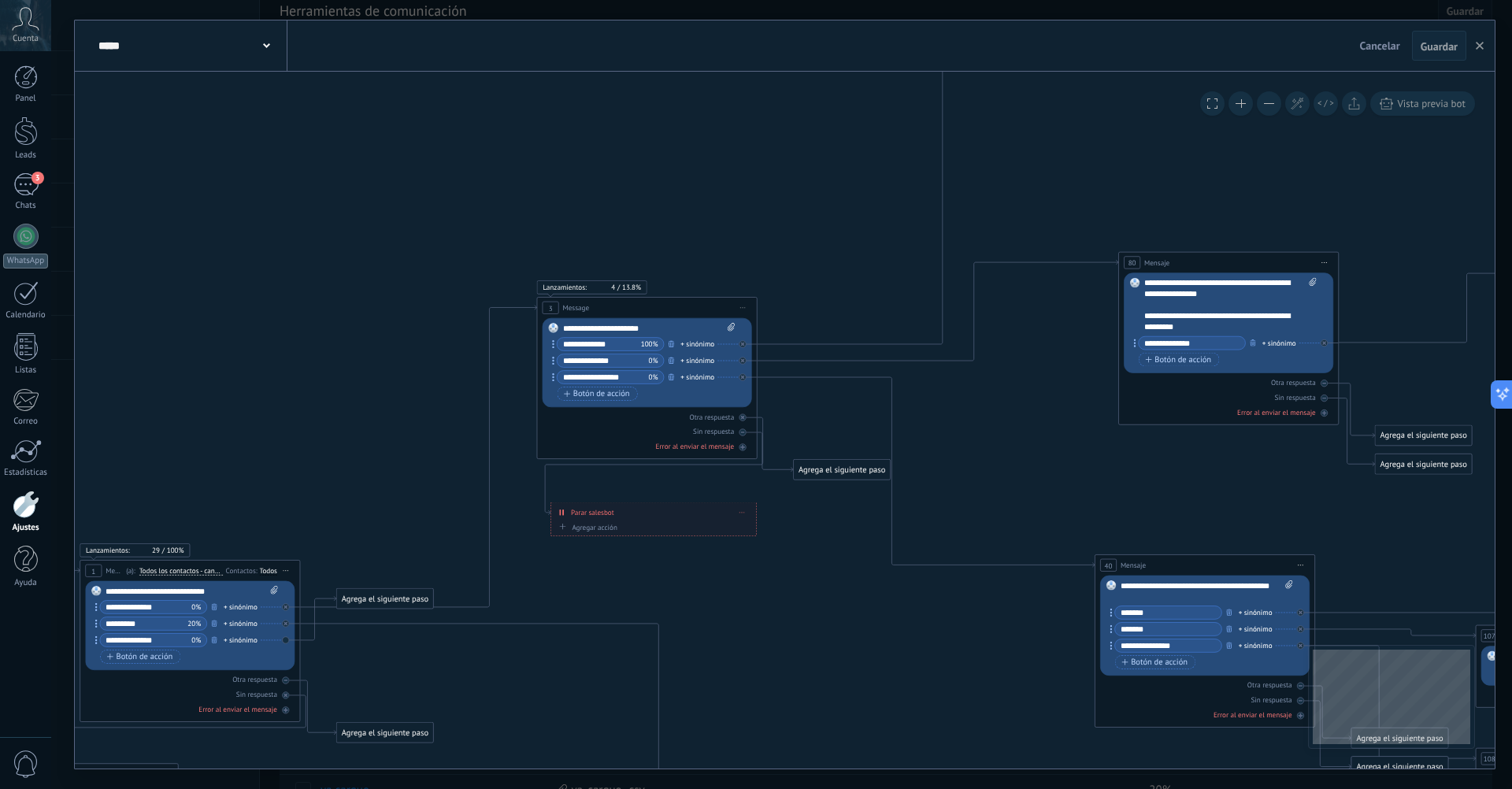
drag, startPoint x: 749, startPoint y: 195, endPoint x: 845, endPoint y: 196, distance: 96.0
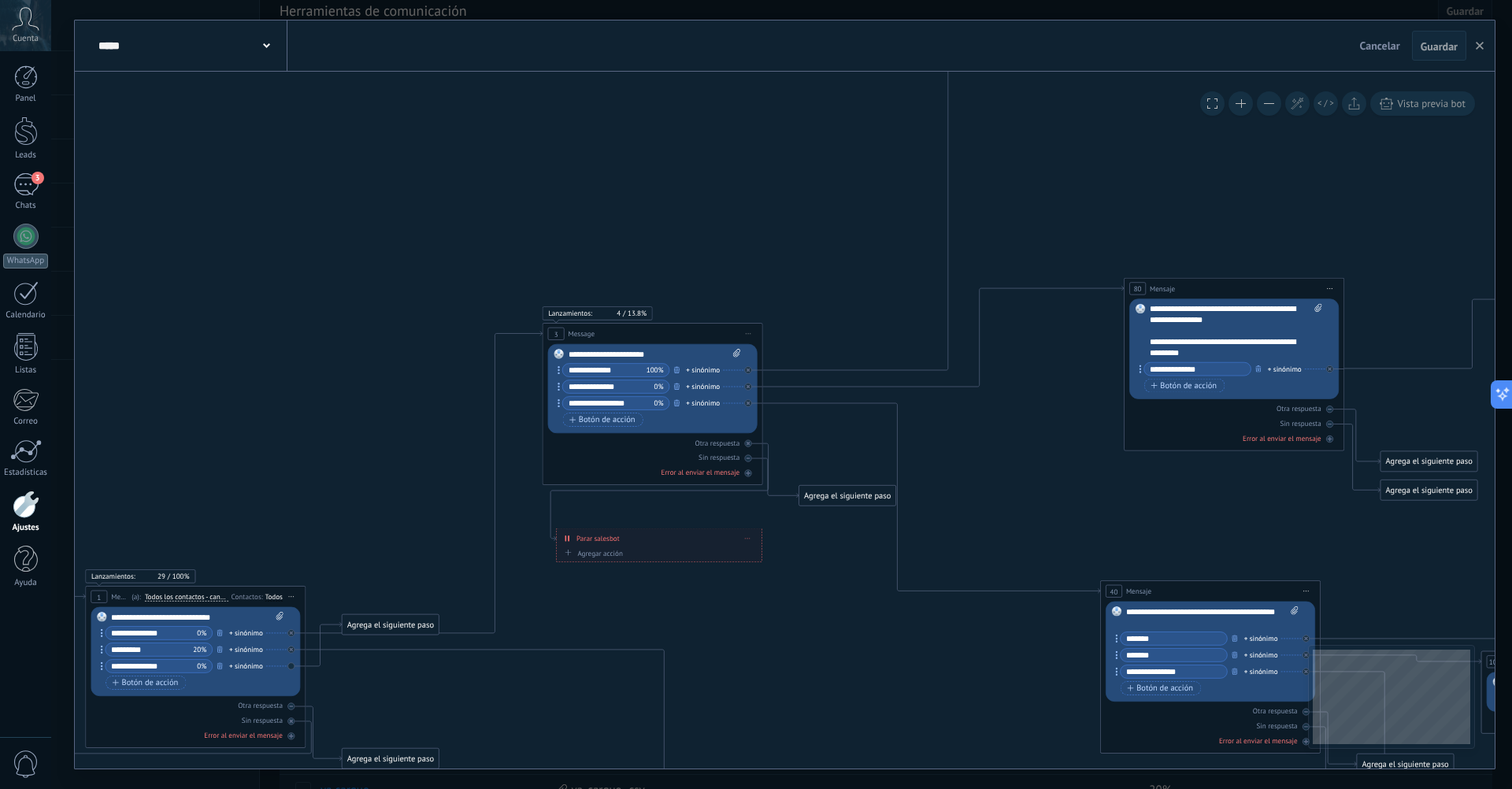
drag, startPoint x: 335, startPoint y: 349, endPoint x: 332, endPoint y: 380, distance: 31.1
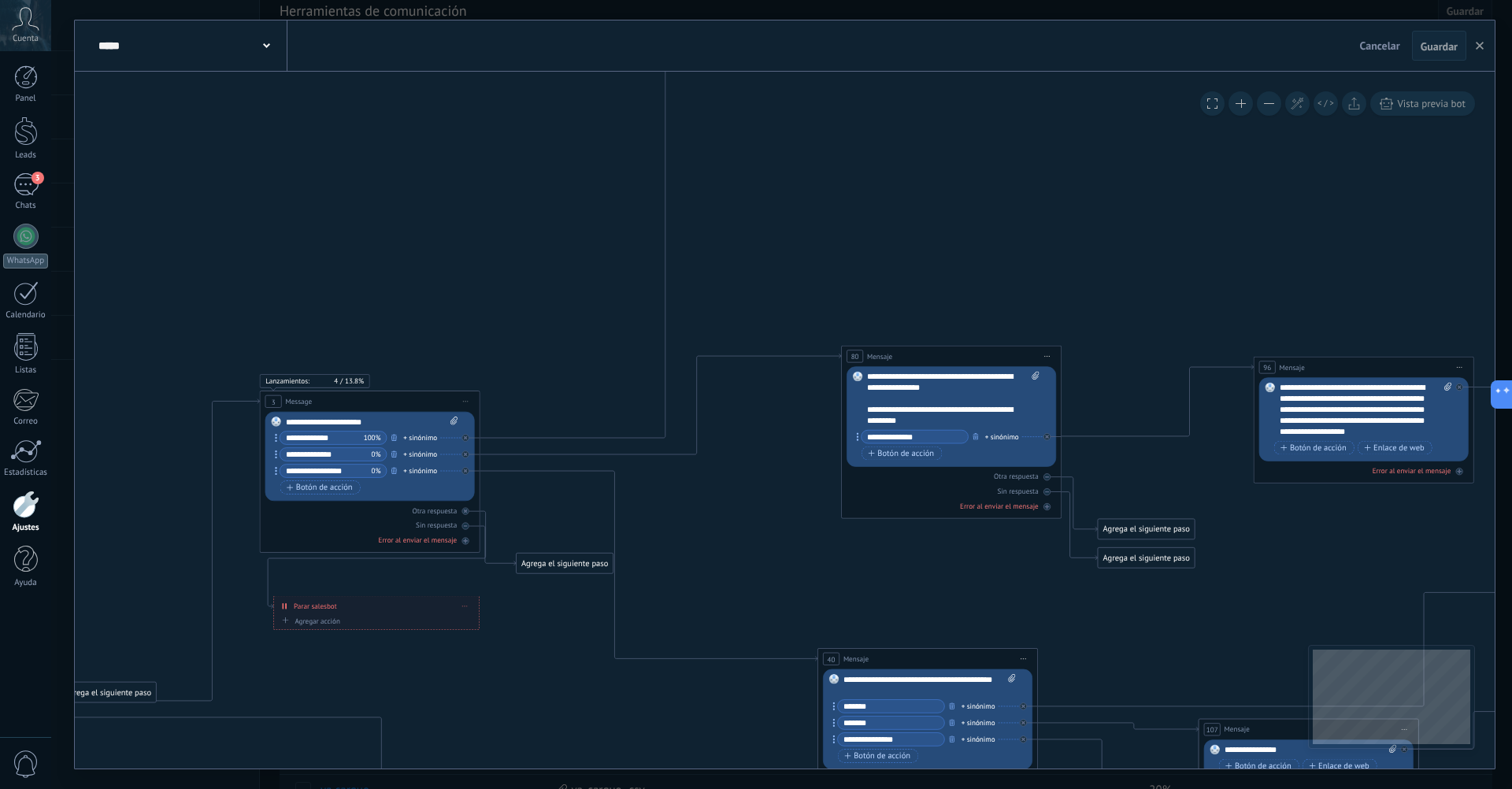
drag, startPoint x: 751, startPoint y: 245, endPoint x: 445, endPoint y: 321, distance: 315.3
click at [445, 321] on icon at bounding box center [1452, 66] width 4685 height 3548
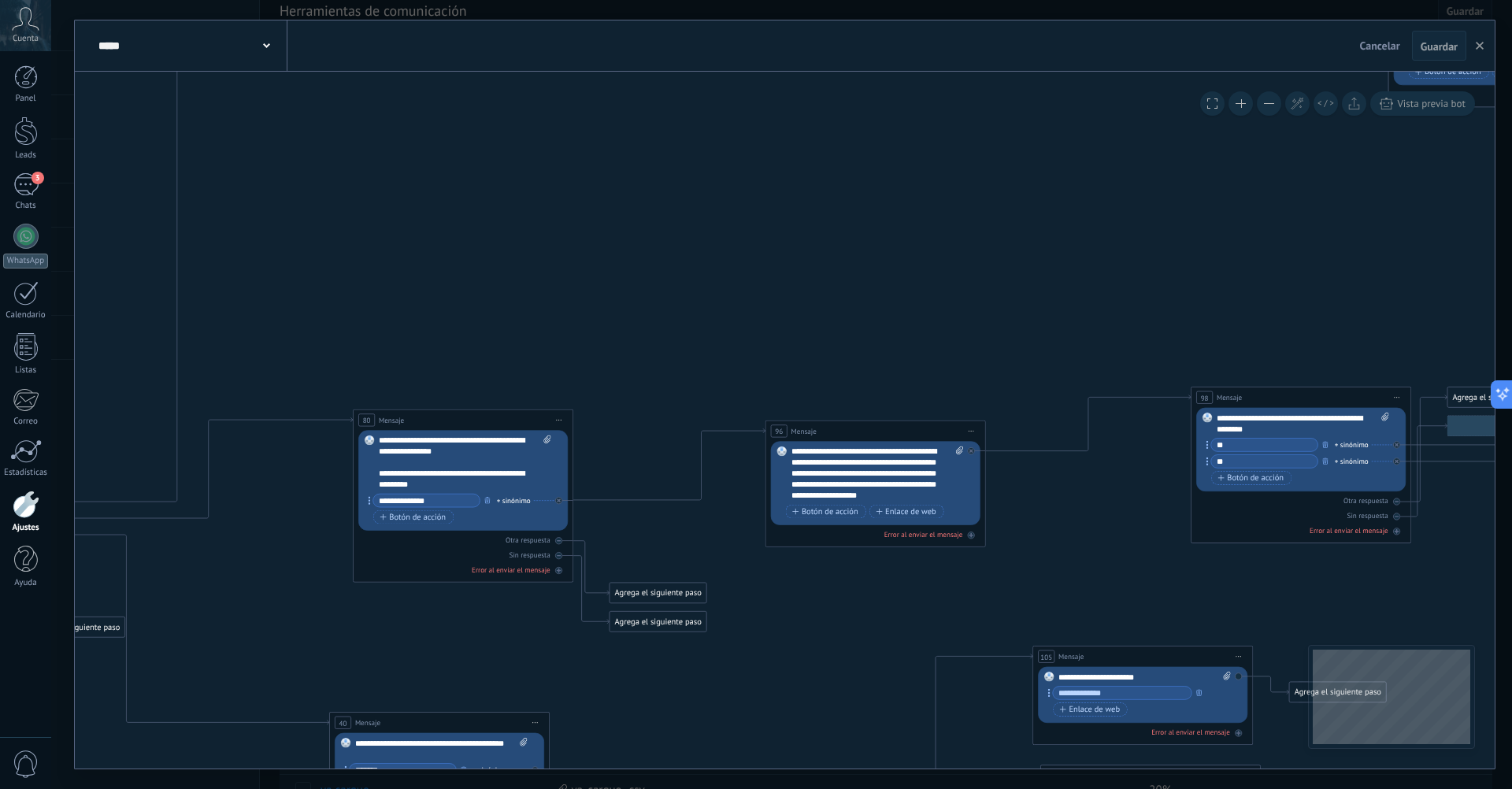
drag, startPoint x: 1123, startPoint y: 227, endPoint x: 658, endPoint y: 283, distance: 468.4
click at [658, 283] on icon at bounding box center [964, 129] width 4685 height 3548
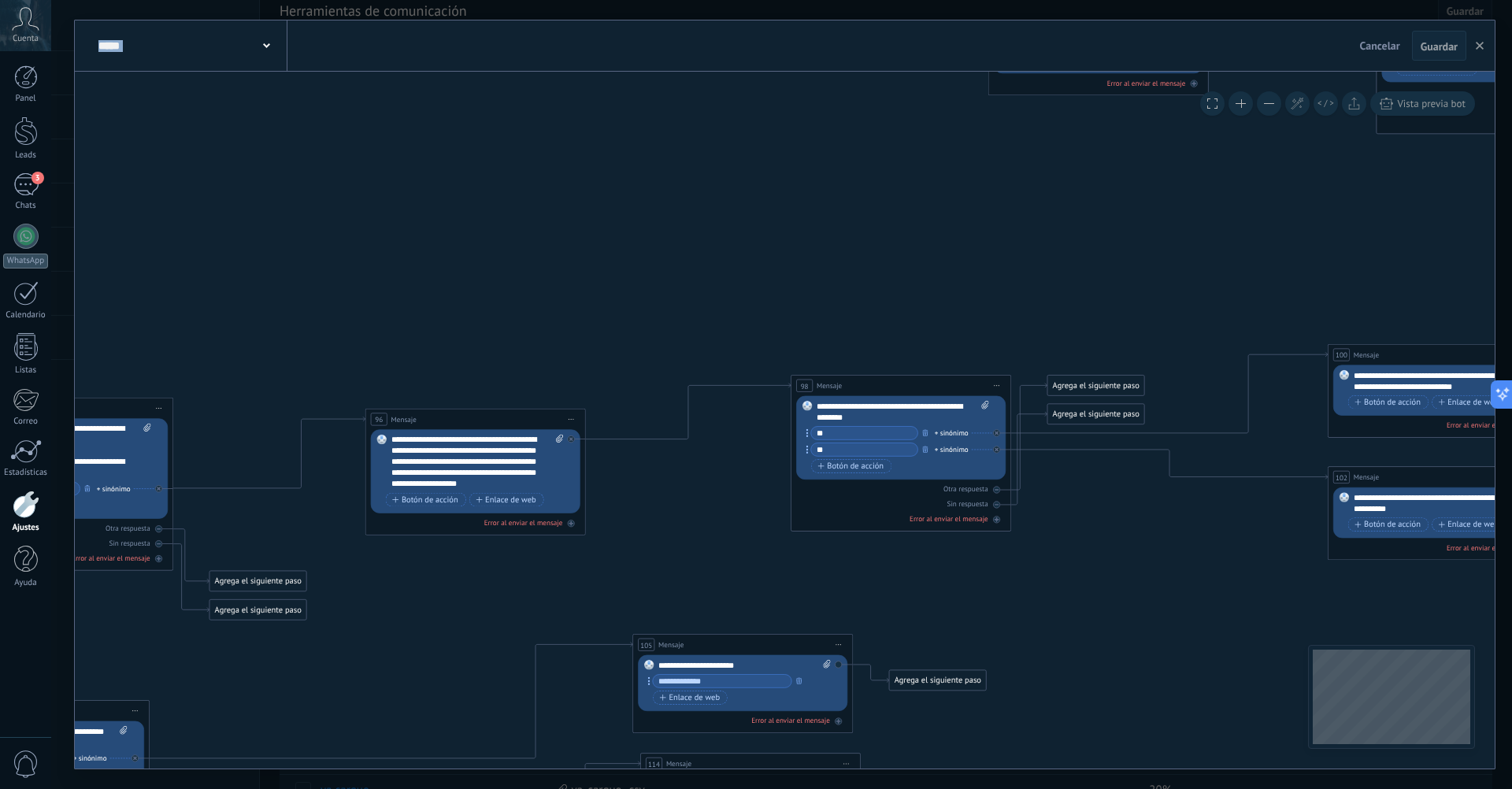
drag, startPoint x: 981, startPoint y: 254, endPoint x: 581, endPoint y: 241, distance: 400.2
click at [581, 241] on icon at bounding box center [564, 94] width 4685 height 3501
click at [994, 386] on icon at bounding box center [997, 385] width 6 height 1
click at [896, 285] on icon at bounding box center [565, 94] width 4685 height 3501
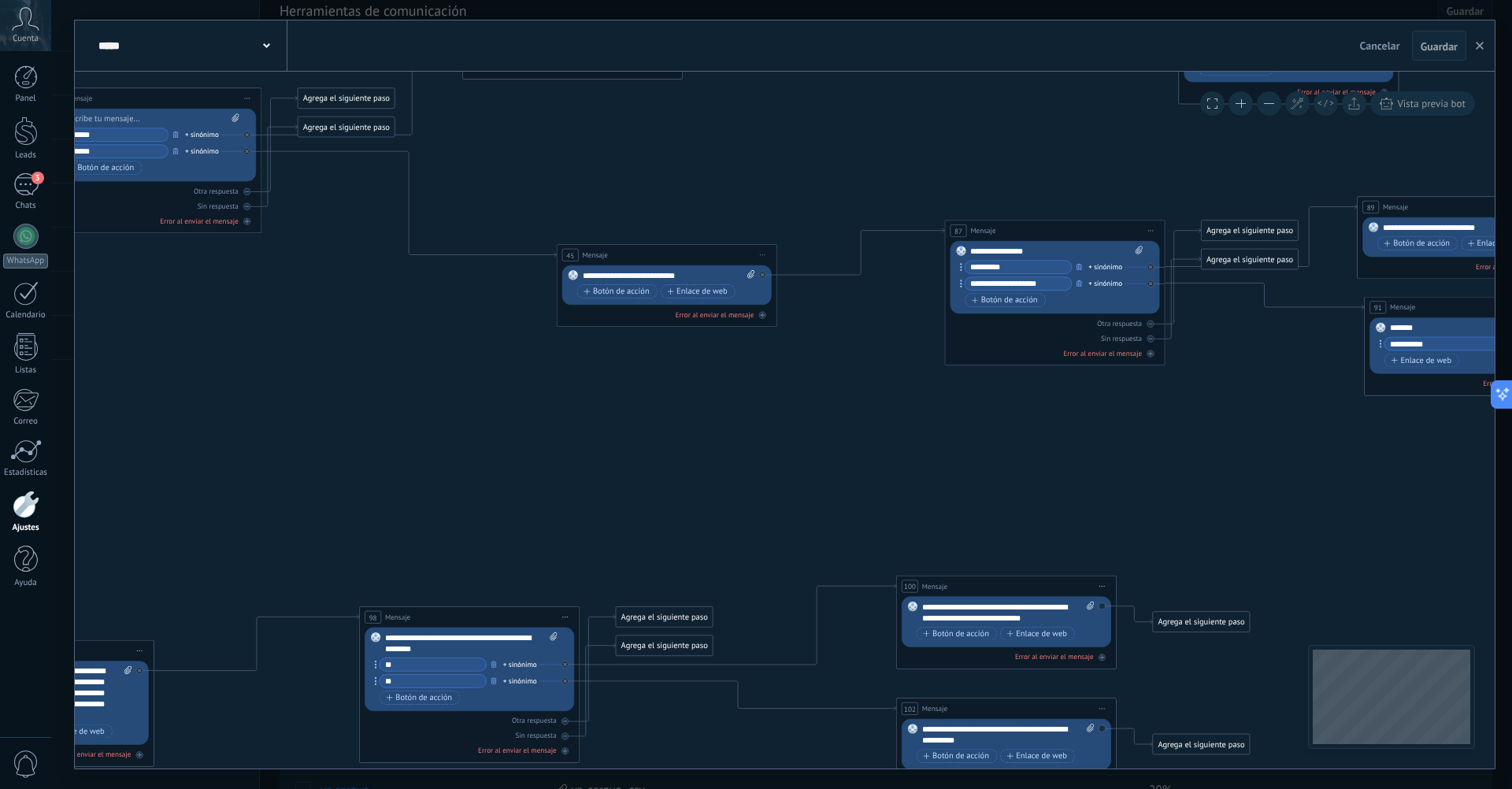
drag, startPoint x: 1098, startPoint y: 287, endPoint x: 666, endPoint y: 519, distance: 490.4
click at [666, 519] on icon at bounding box center [133, 326] width 4685 height 3501
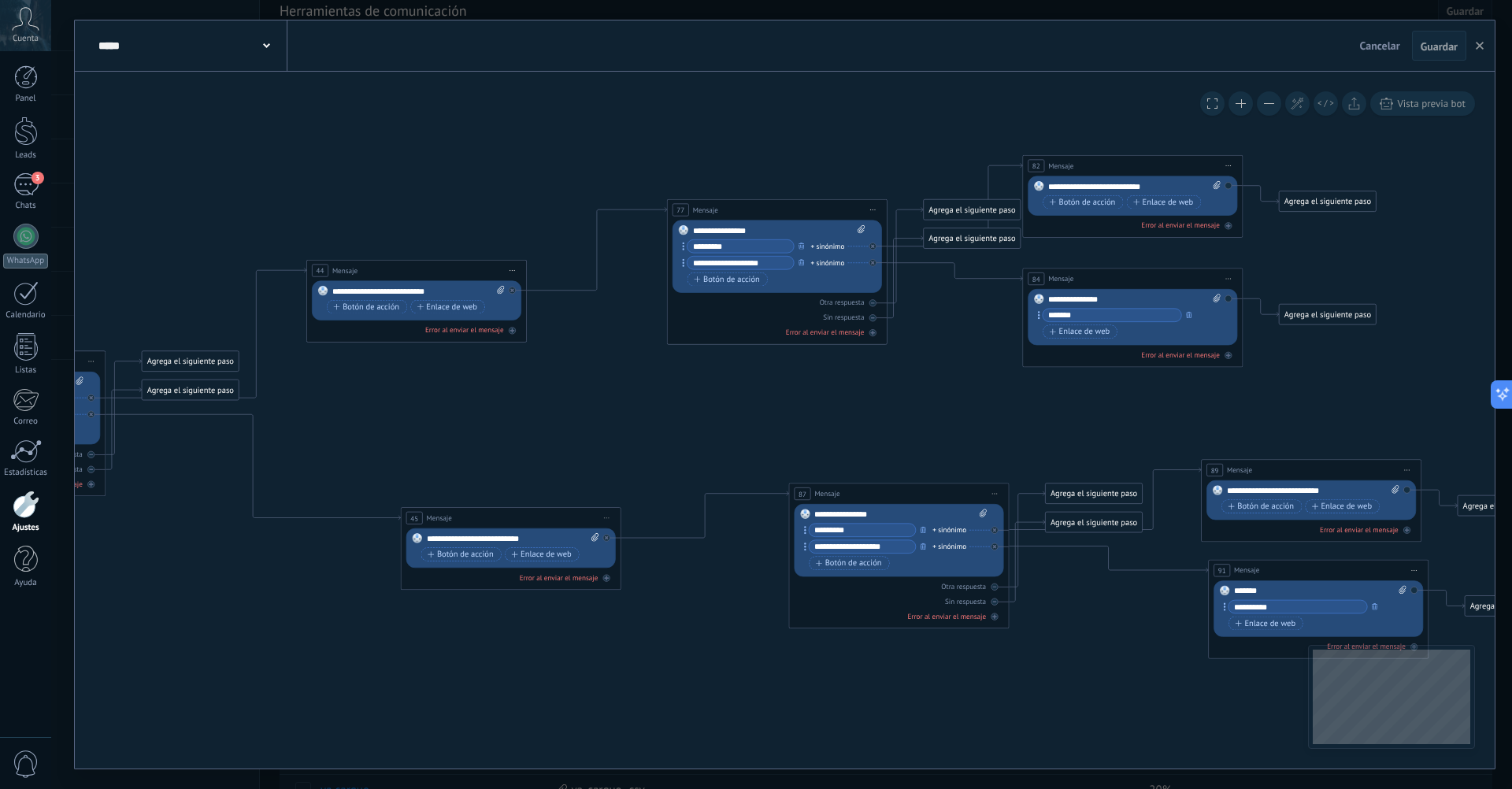
drag, startPoint x: 695, startPoint y: 425, endPoint x: 538, endPoint y: 688, distance: 306.3
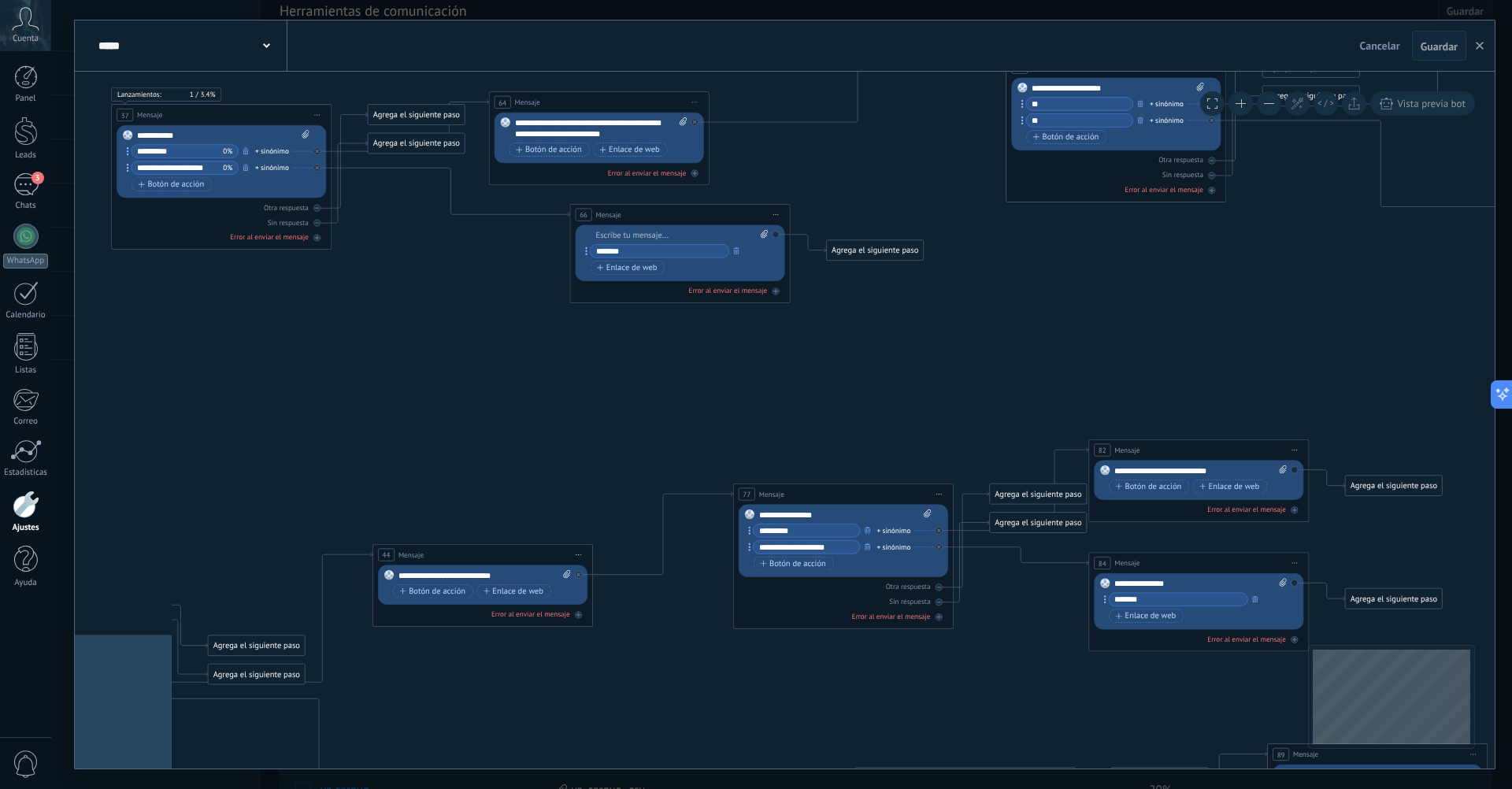
drag, startPoint x: 872, startPoint y: 407, endPoint x: 941, endPoint y: 686, distance: 287.4
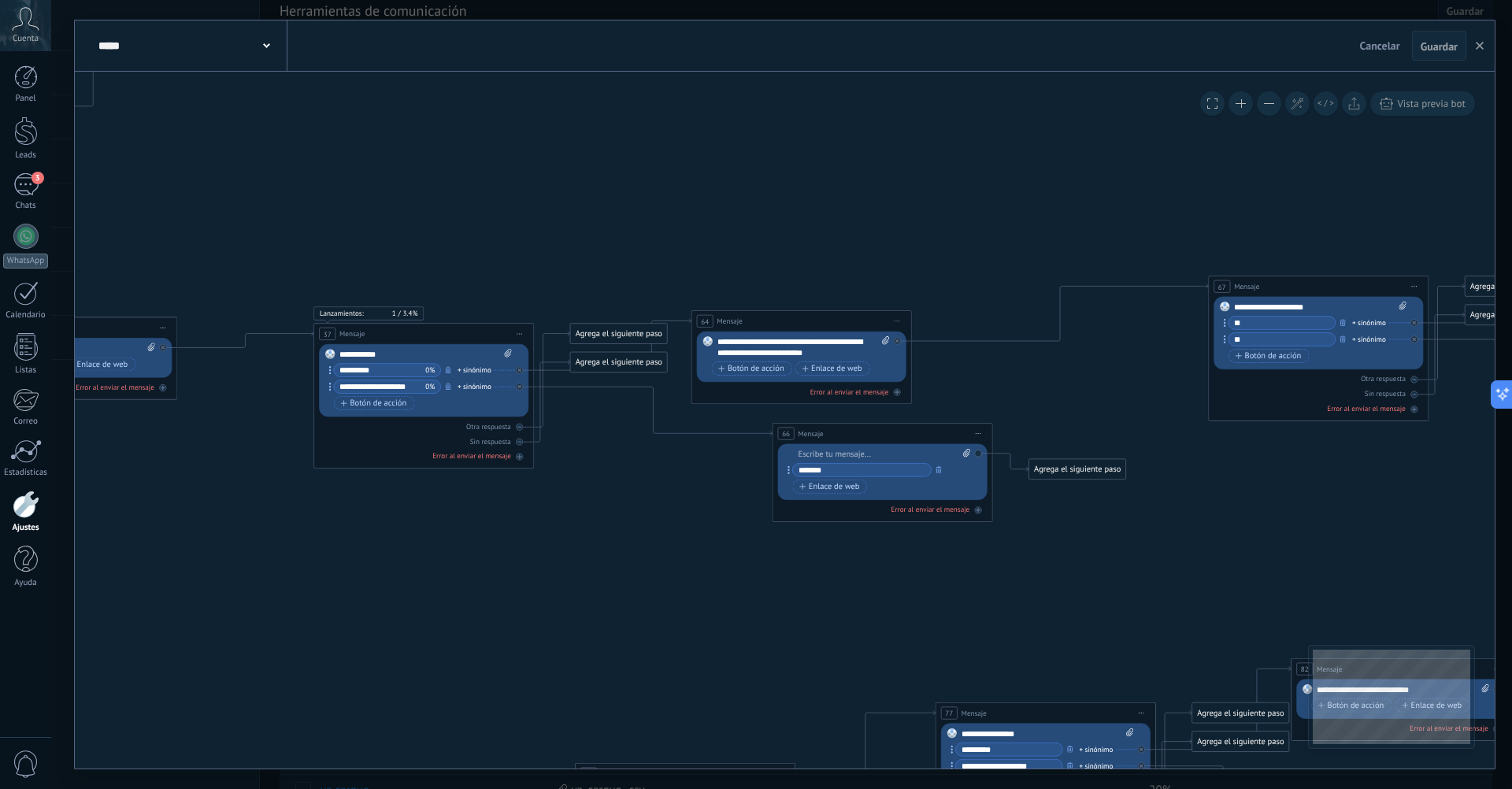
drag, startPoint x: 726, startPoint y: 406, endPoint x: 928, endPoint y: 625, distance: 297.9
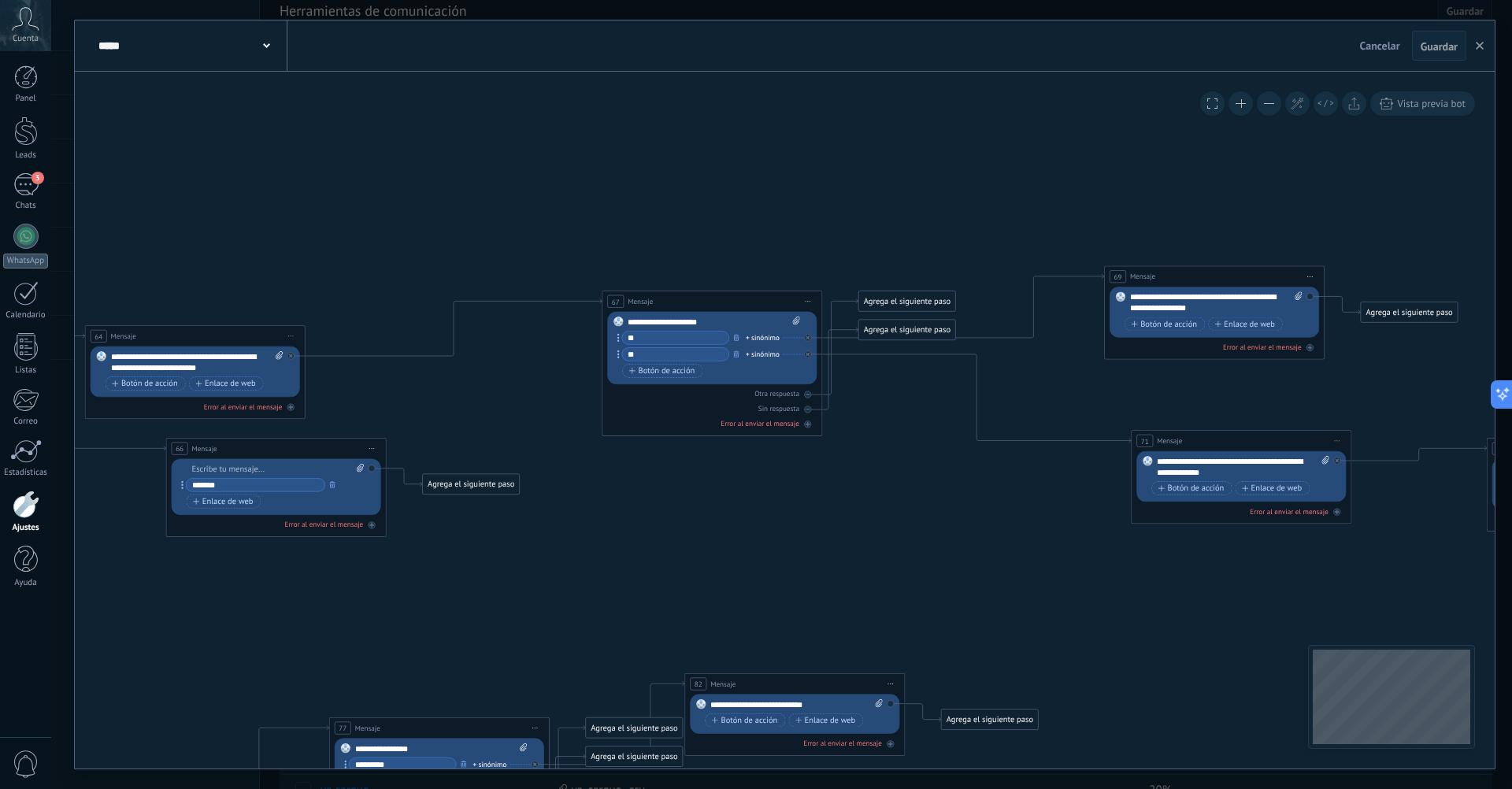
drag, startPoint x: 1279, startPoint y: 543, endPoint x: 674, endPoint y: 558, distance: 605.2
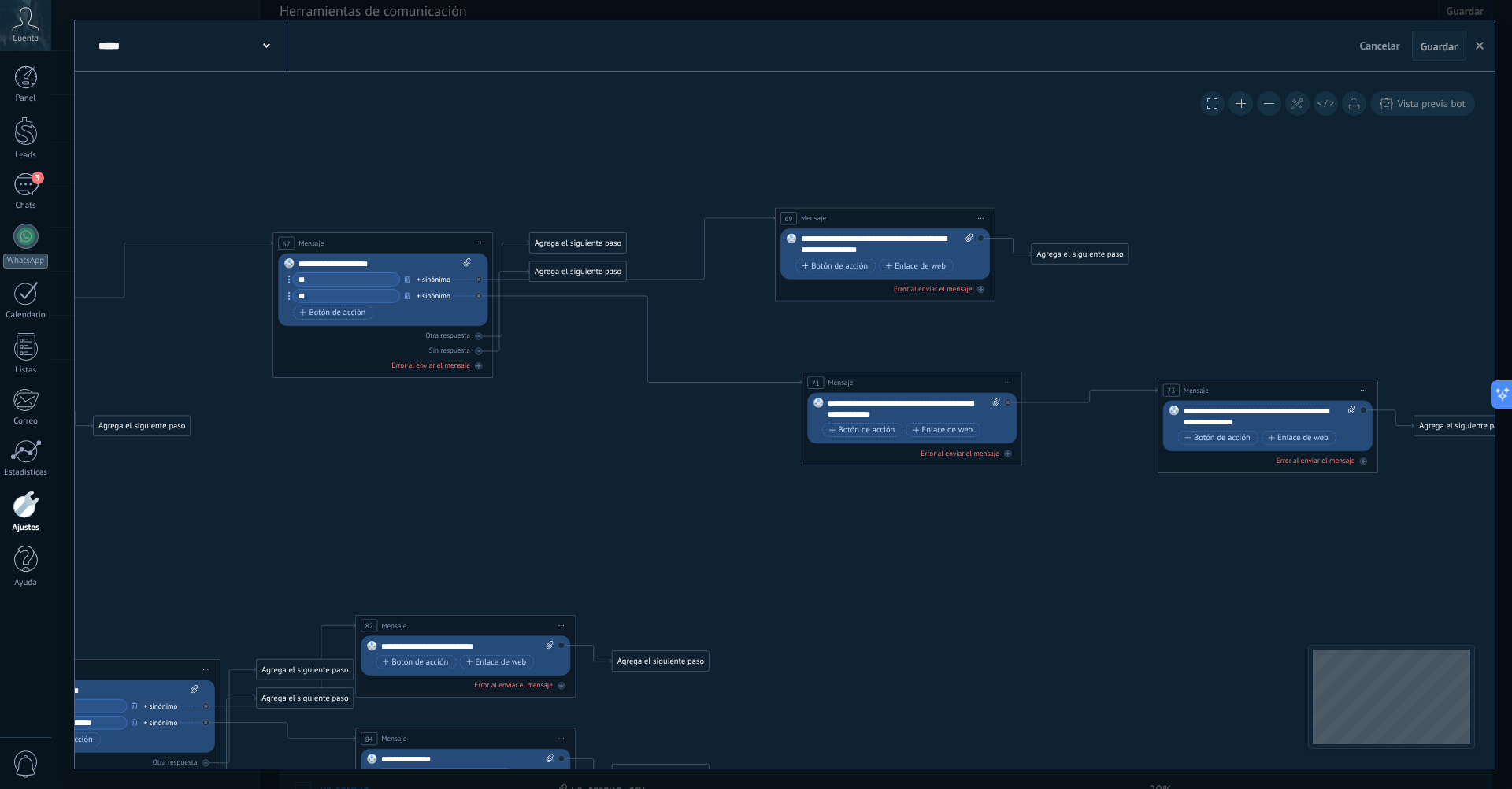
drag, startPoint x: 1247, startPoint y: 562, endPoint x: 918, endPoint y: 504, distance: 334.1
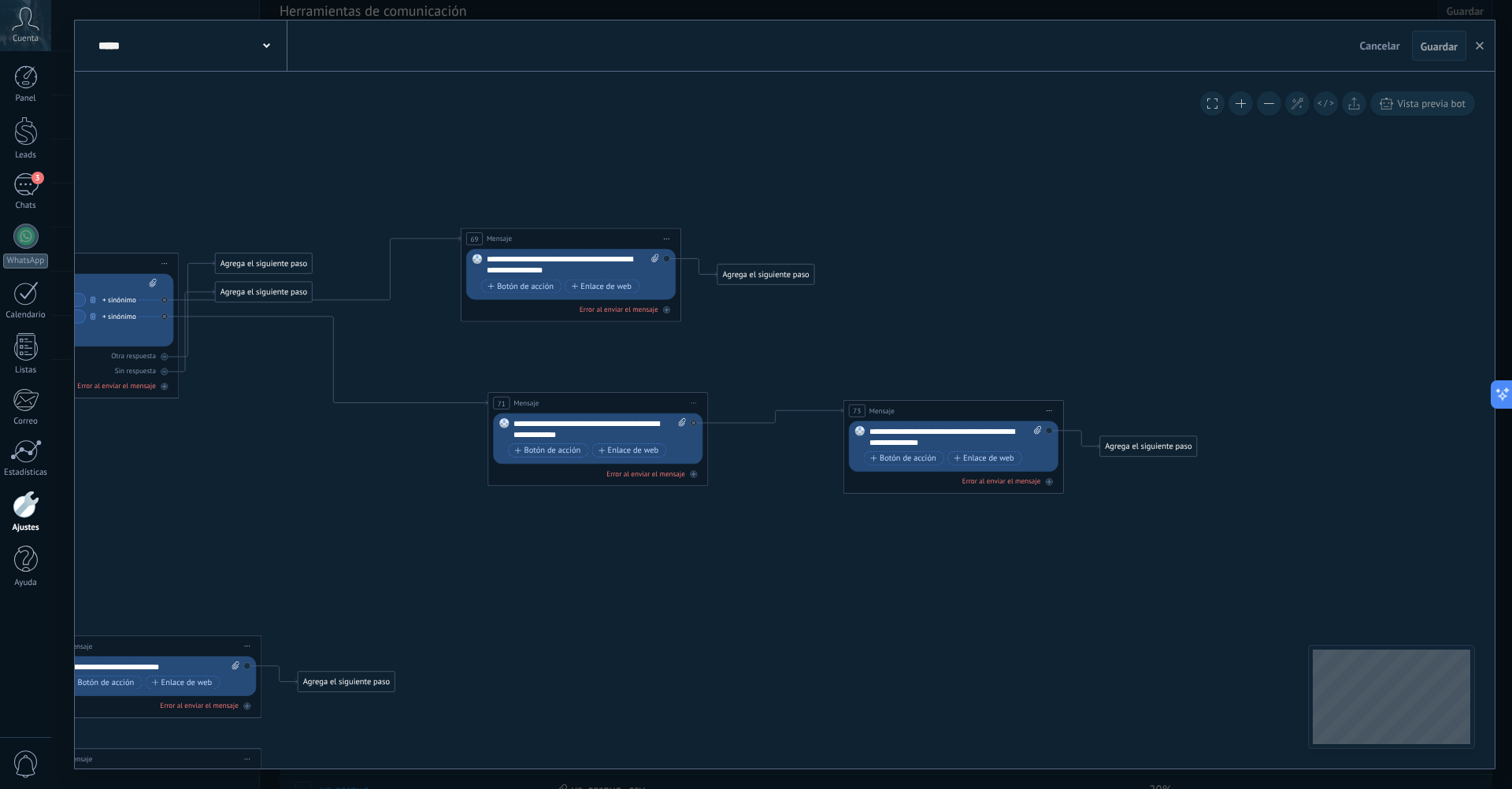
drag, startPoint x: 1418, startPoint y: 508, endPoint x: 1104, endPoint y: 529, distance: 314.7
click at [1037, 429] on icon at bounding box center [1037, 430] width 7 height 9
click input "Subir" at bounding box center [0, 0] width 0 height 0
click at [1052, 408] on span "Iniciar vista previa aquí Cambiar nombre Duplicar [GEOGRAPHIC_DATA]" at bounding box center [1048, 410] width 17 height 16
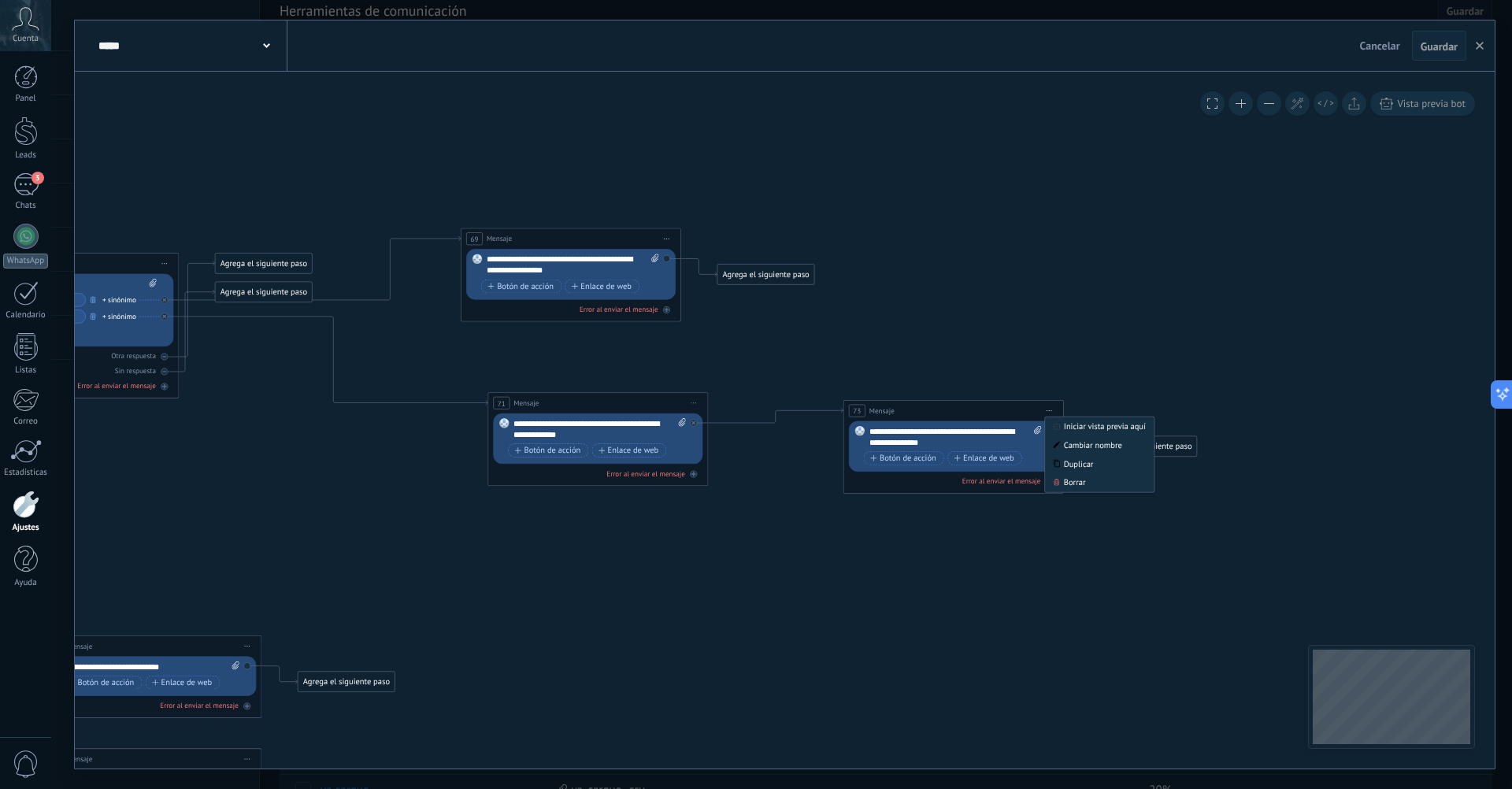
click at [694, 402] on icon at bounding box center [694, 402] width 6 height 1
click at [1140, 452] on div "Agrega el siguiente paso" at bounding box center [1148, 447] width 97 height 18
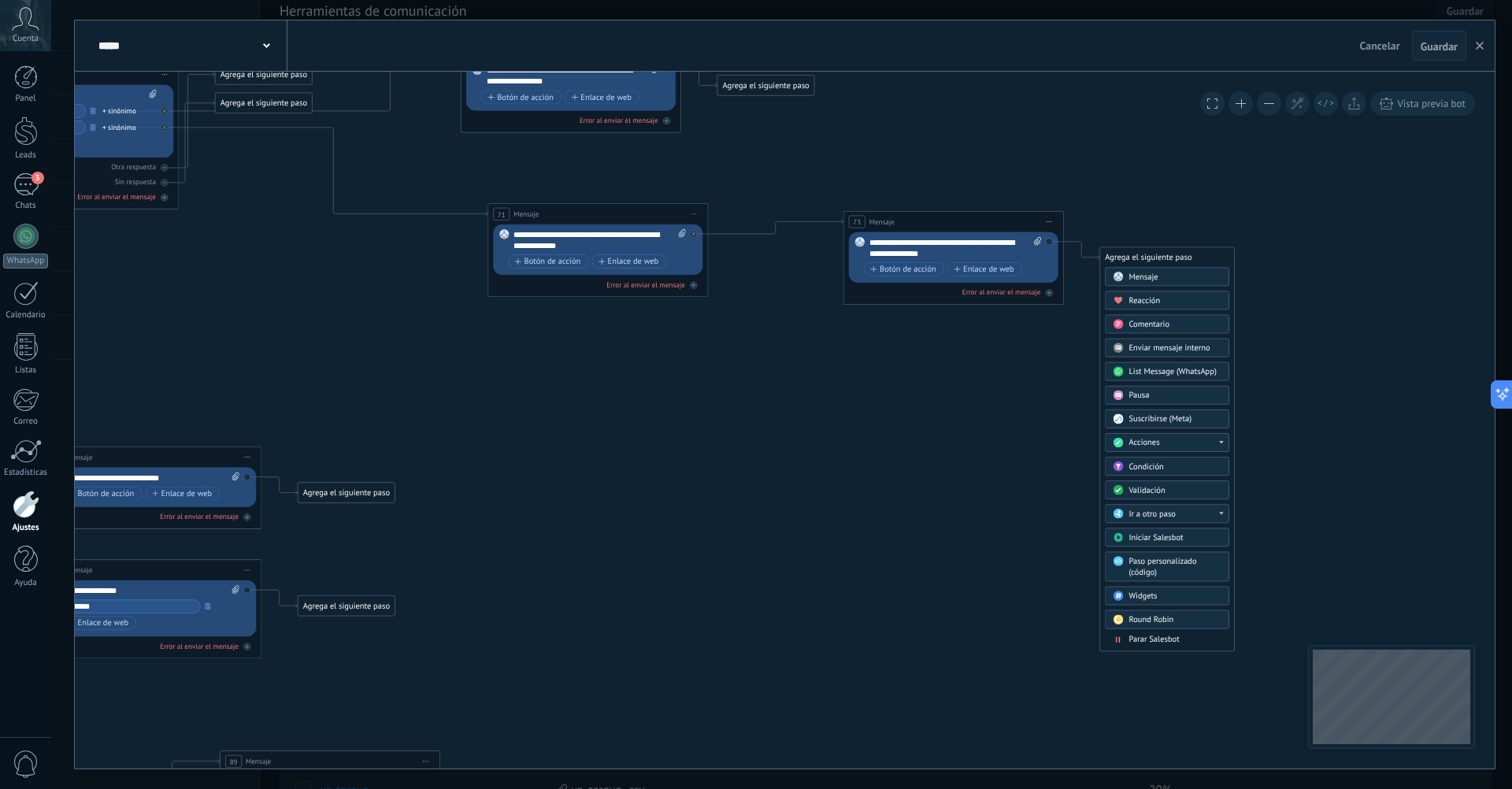
click at [1203, 443] on div "Acciones" at bounding box center [1175, 443] width 93 height 11
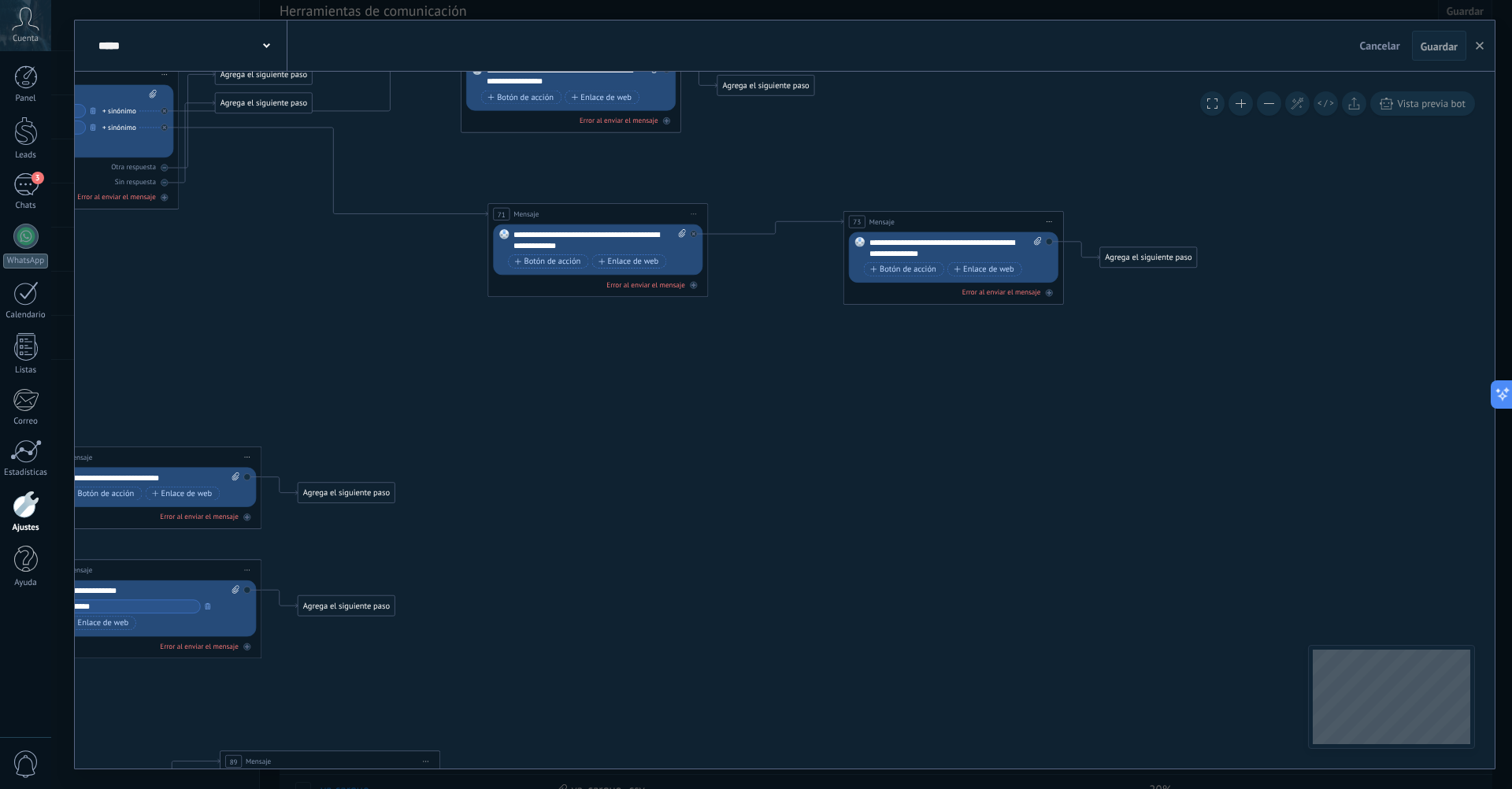
click at [1182, 265] on div "Agrega el siguiente paso" at bounding box center [1148, 258] width 97 height 18
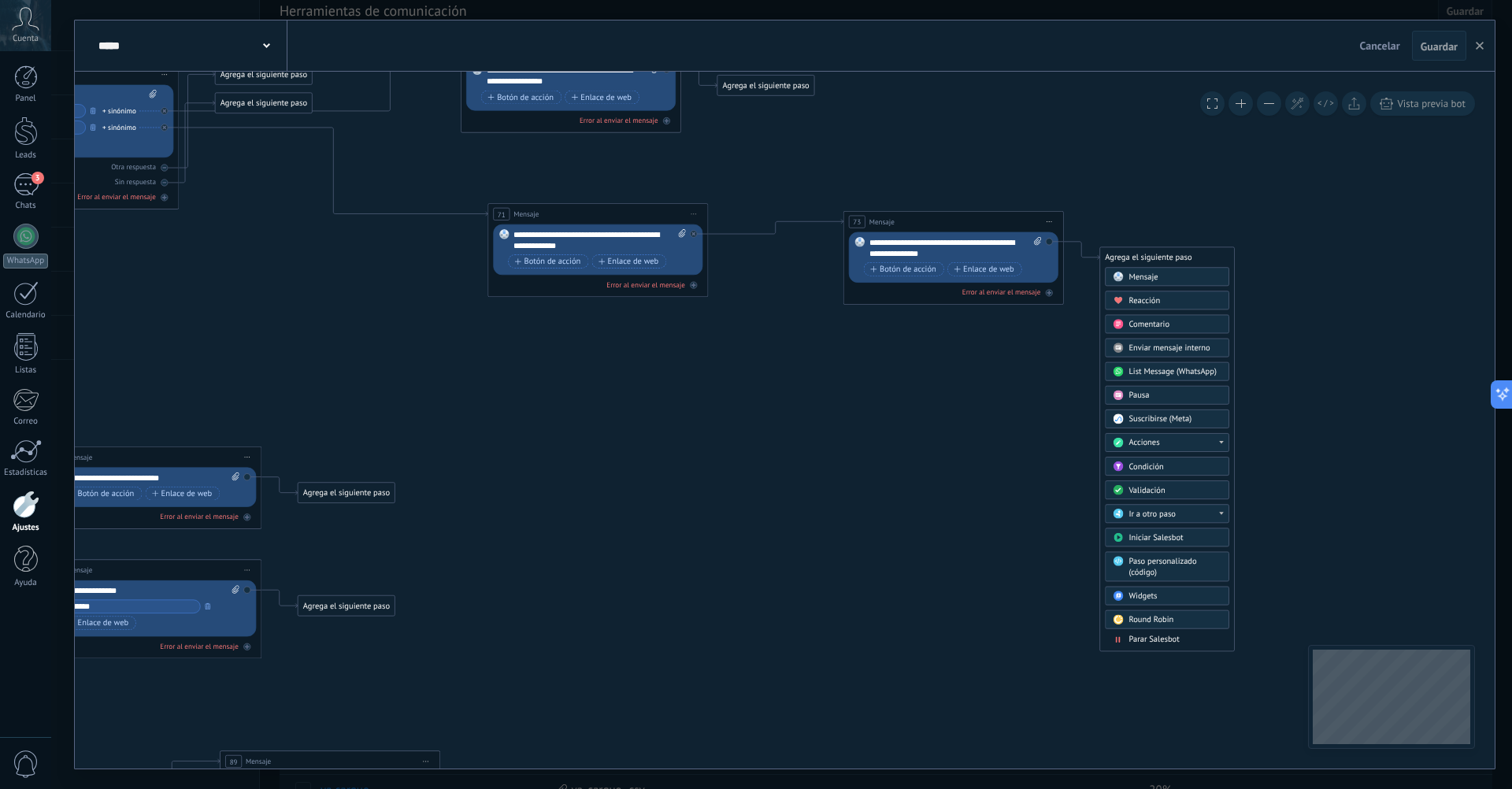
click at [1213, 511] on div "Ir a otro paso" at bounding box center [1175, 514] width 93 height 11
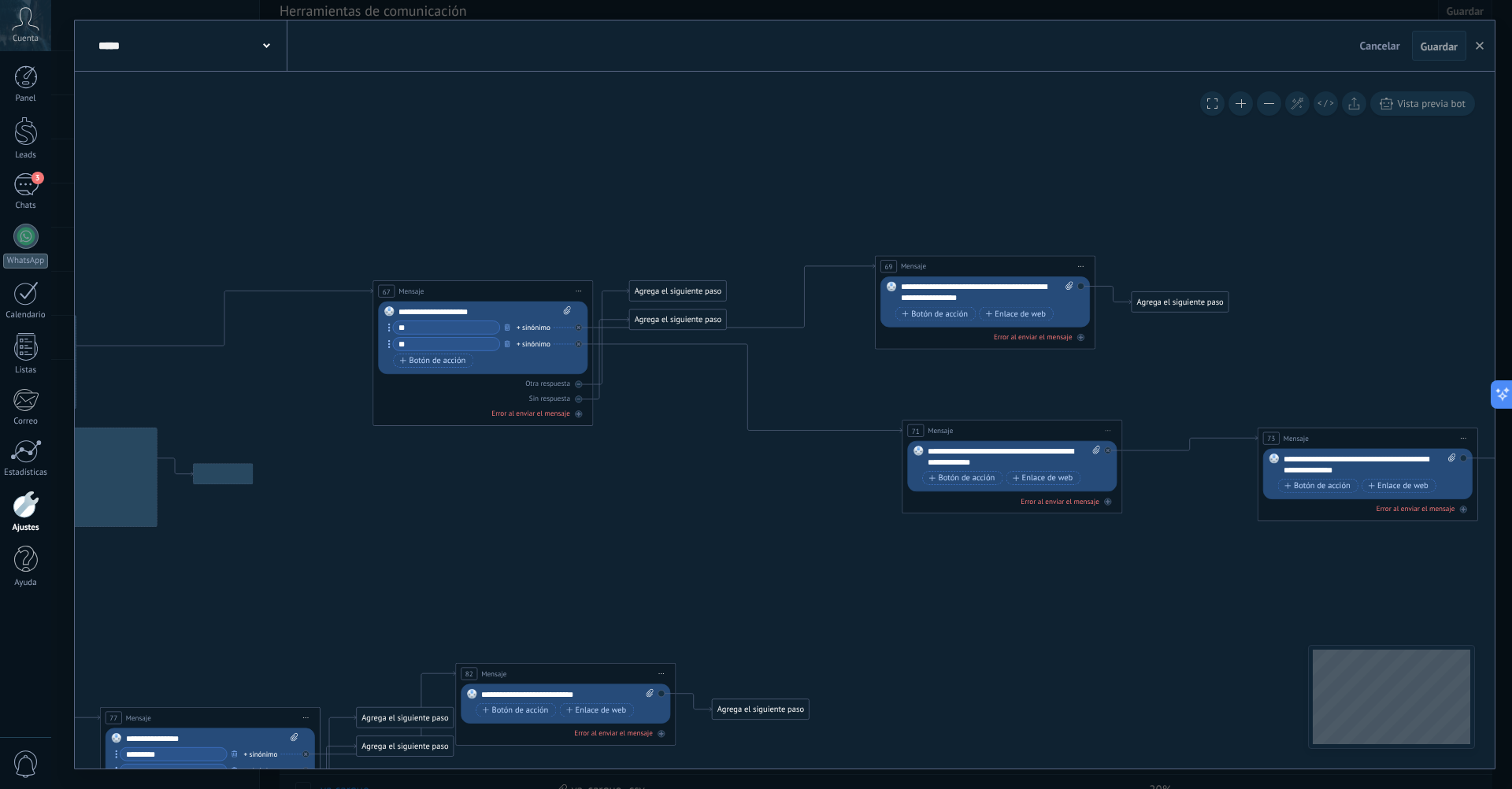
drag, startPoint x: 812, startPoint y: 449, endPoint x: 1241, endPoint y: 666, distance: 480.8
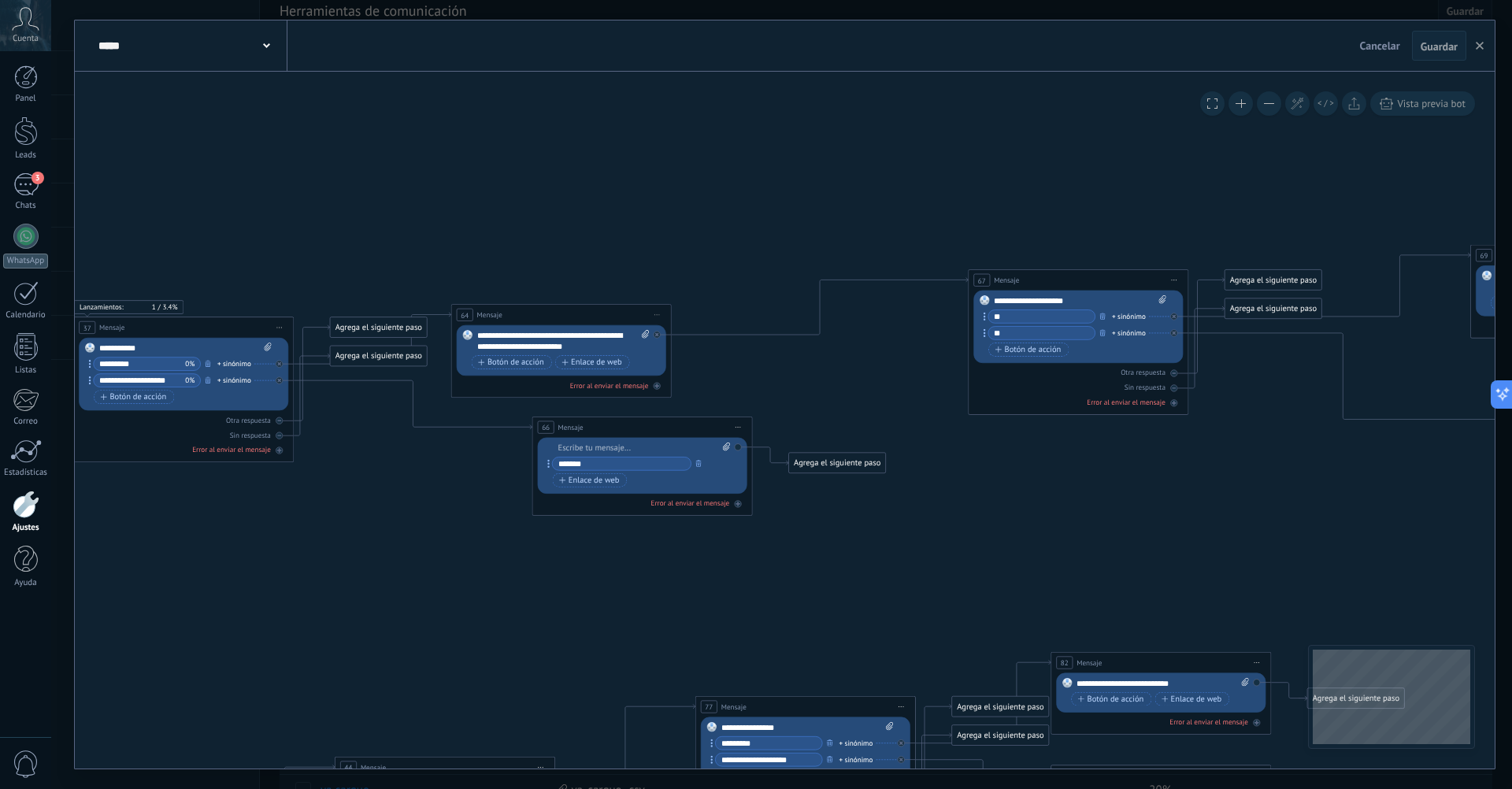
drag, startPoint x: 524, startPoint y: 563, endPoint x: 1104, endPoint y: 552, distance: 580.1
click at [1273, 106] on button at bounding box center [1269, 103] width 25 height 25
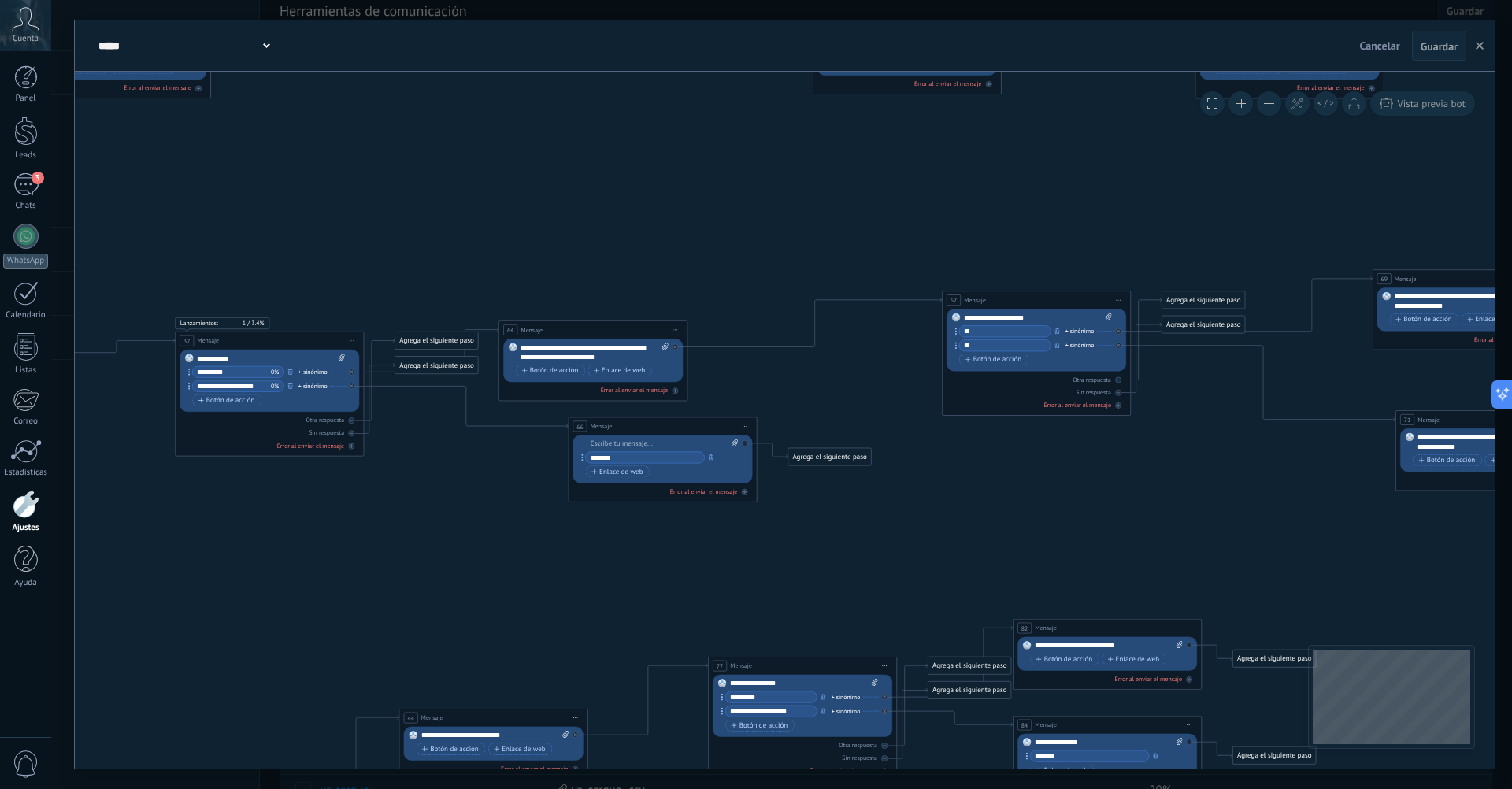
click at [1273, 106] on button at bounding box center [1269, 103] width 25 height 25
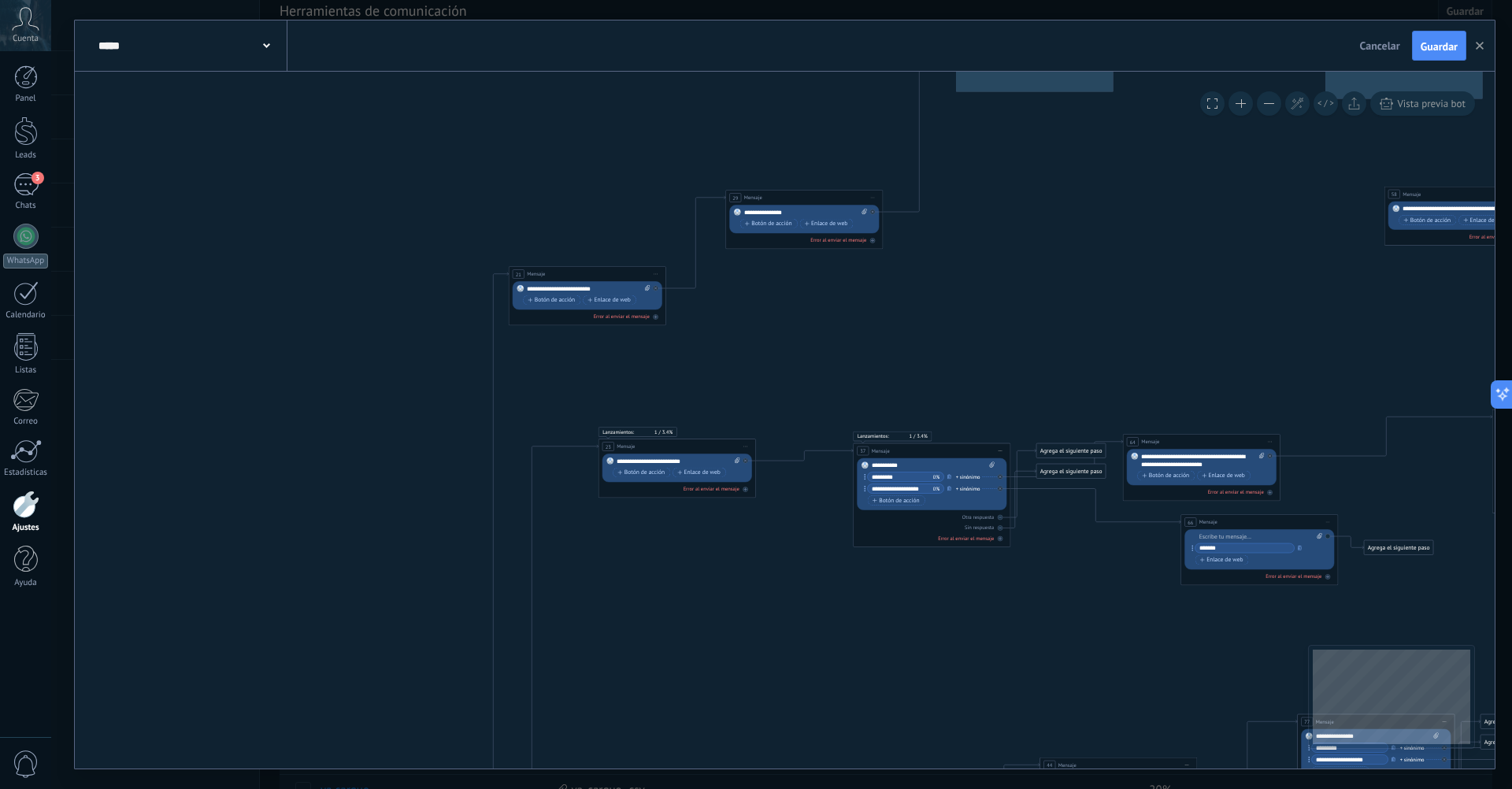
drag, startPoint x: 770, startPoint y: 240, endPoint x: 1346, endPoint y: 337, distance: 584.1
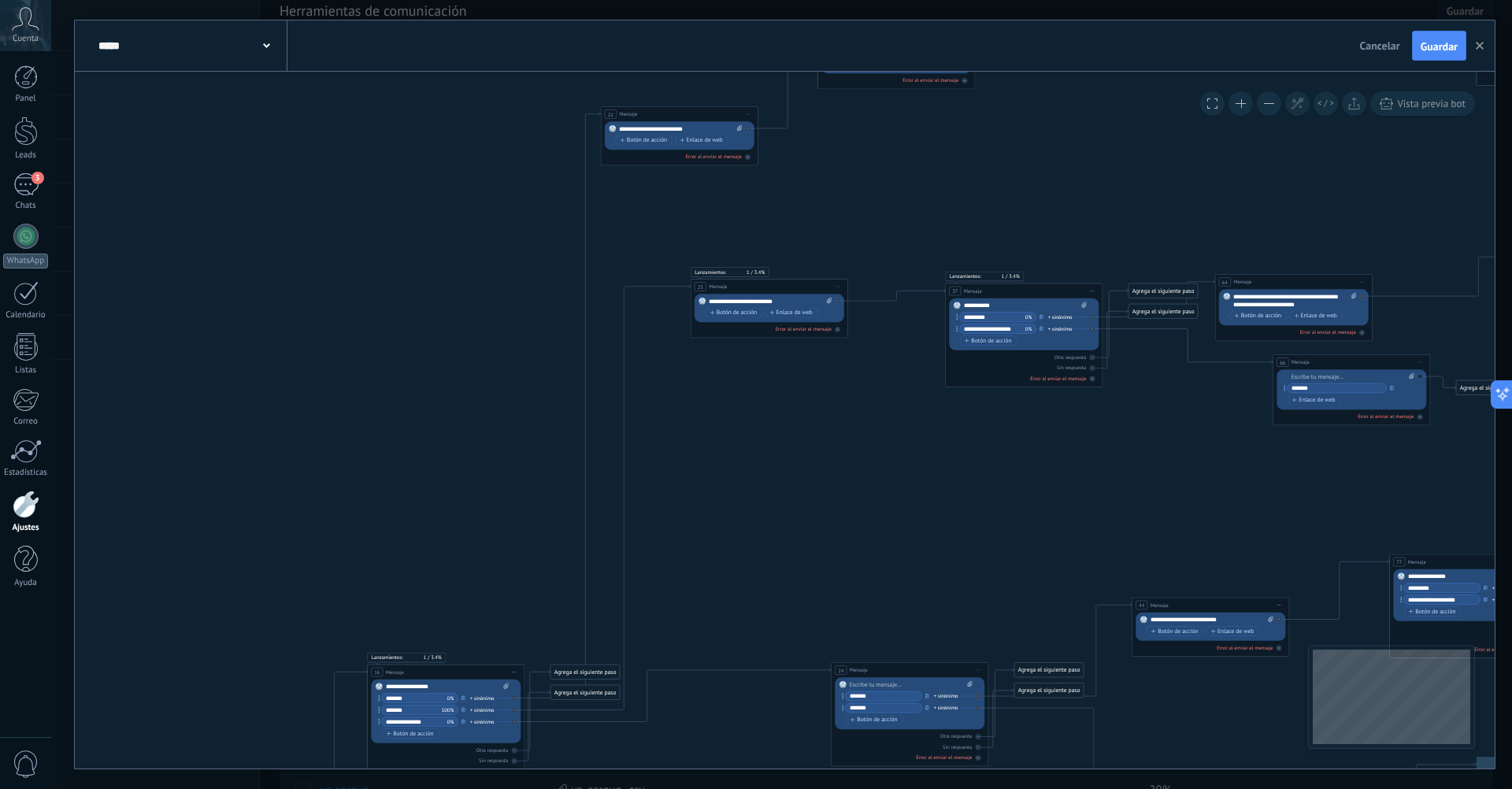
drag, startPoint x: 836, startPoint y: 399, endPoint x: 960, endPoint y: 198, distance: 236.2
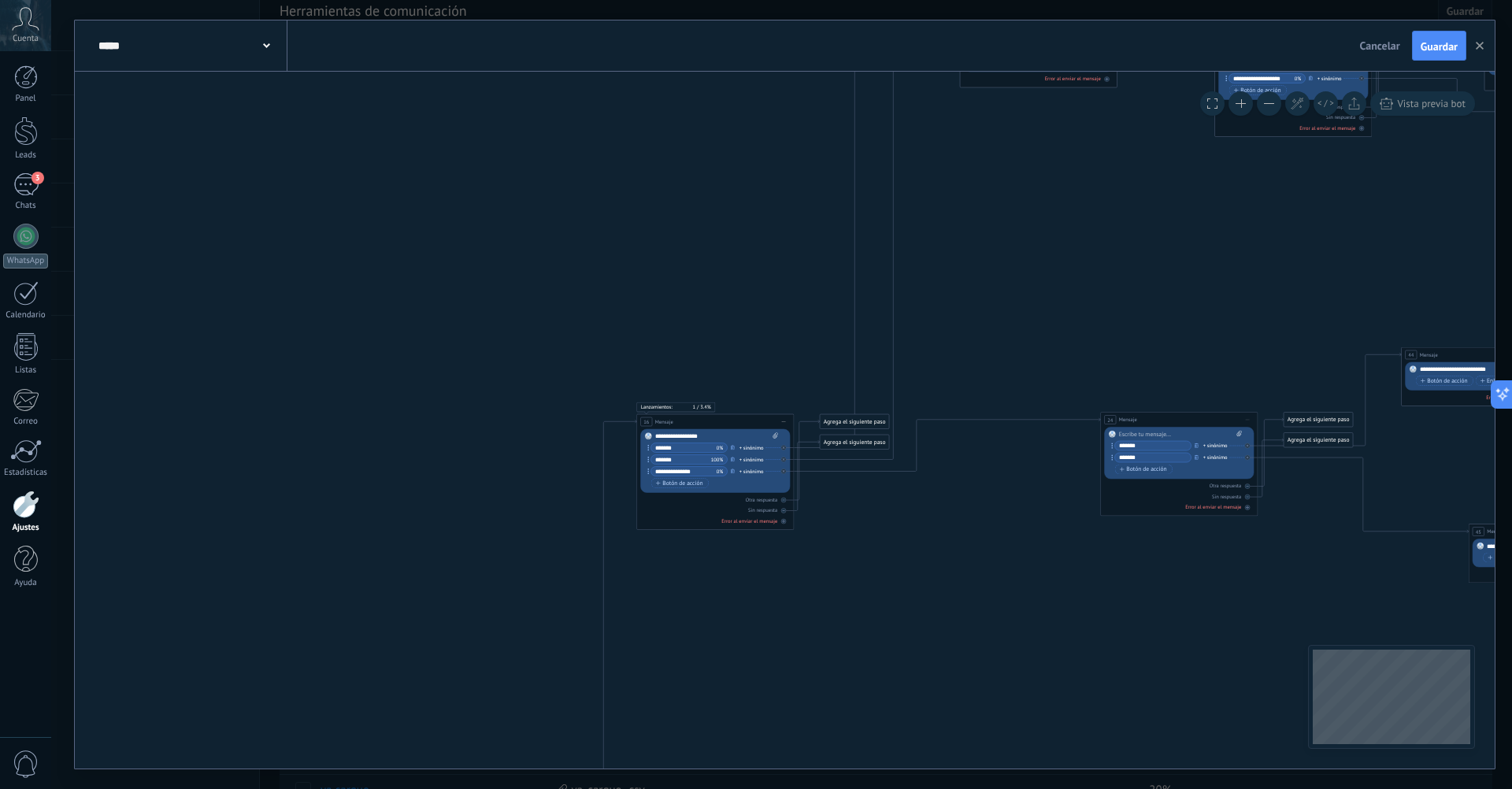
drag, startPoint x: 812, startPoint y: 544, endPoint x: 1050, endPoint y: 331, distance: 319.4
click at [1050, 331] on icon at bounding box center [1199, 581] width 3416 height 2500
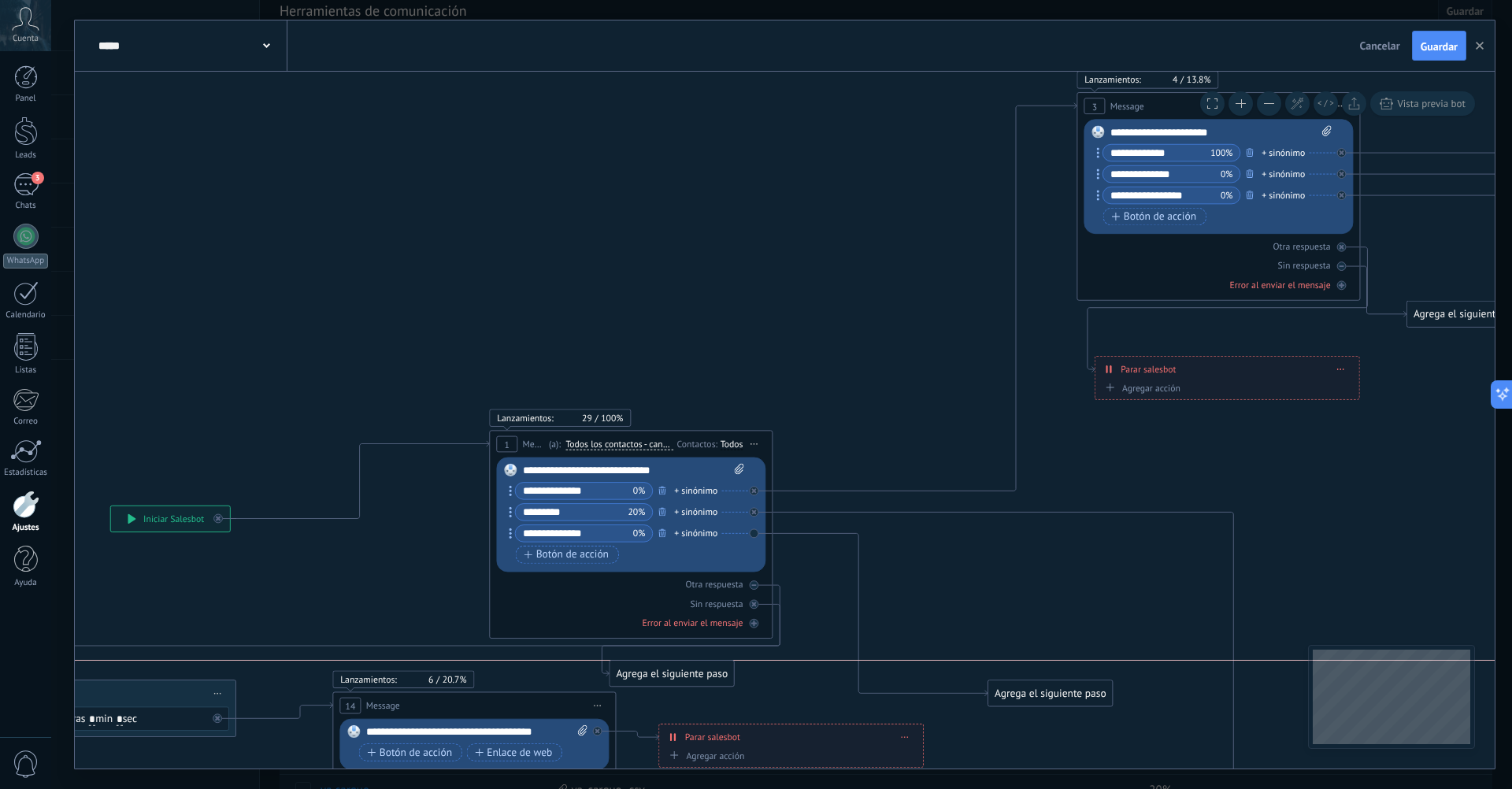
click at [703, 663] on div "Agrega el siguiente paso" at bounding box center [671, 674] width 125 height 24
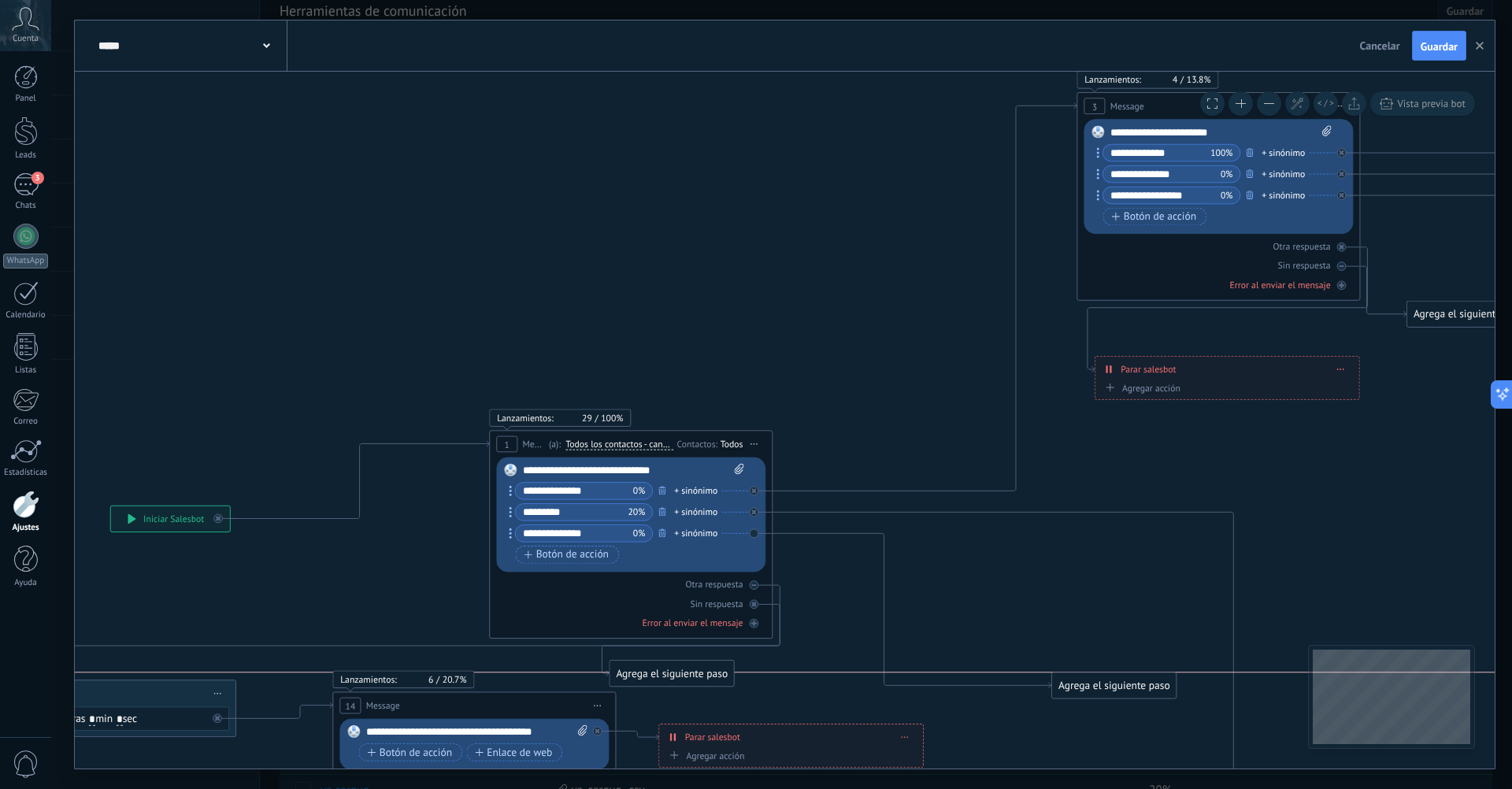
drag, startPoint x: 996, startPoint y: 693, endPoint x: 1060, endPoint y: 689, distance: 64.1
click at [1060, 689] on div "Agrega el siguiente paso" at bounding box center [1114, 686] width 125 height 24
click at [1081, 685] on div "Agrega el siguiente paso" at bounding box center [1114, 686] width 125 height 24
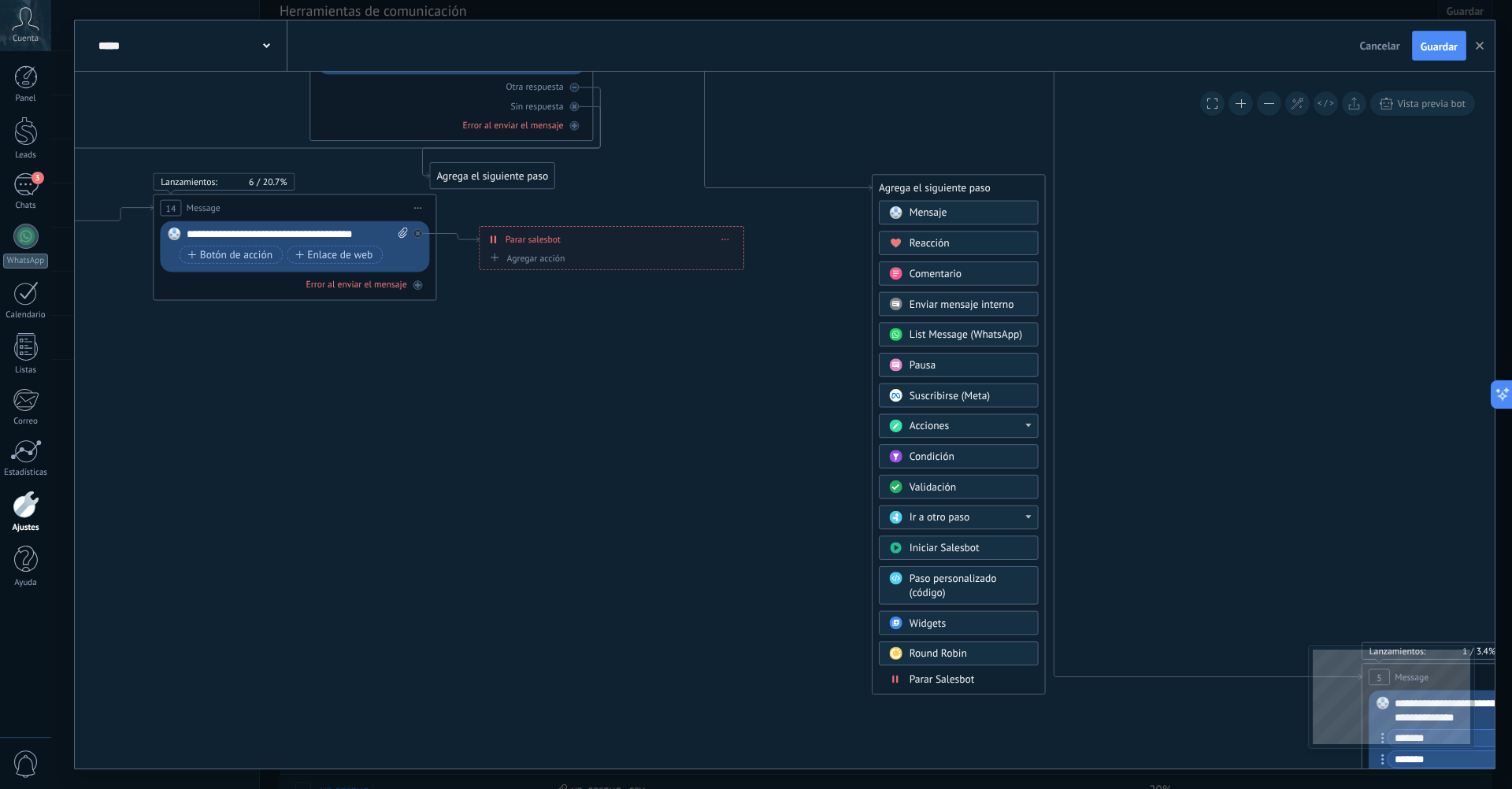
drag, startPoint x: 1240, startPoint y: 603, endPoint x: 1060, endPoint y: 105, distance: 529.5
click at [987, 582] on span "Paso personalizado (código)" at bounding box center [952, 585] width 87 height 28
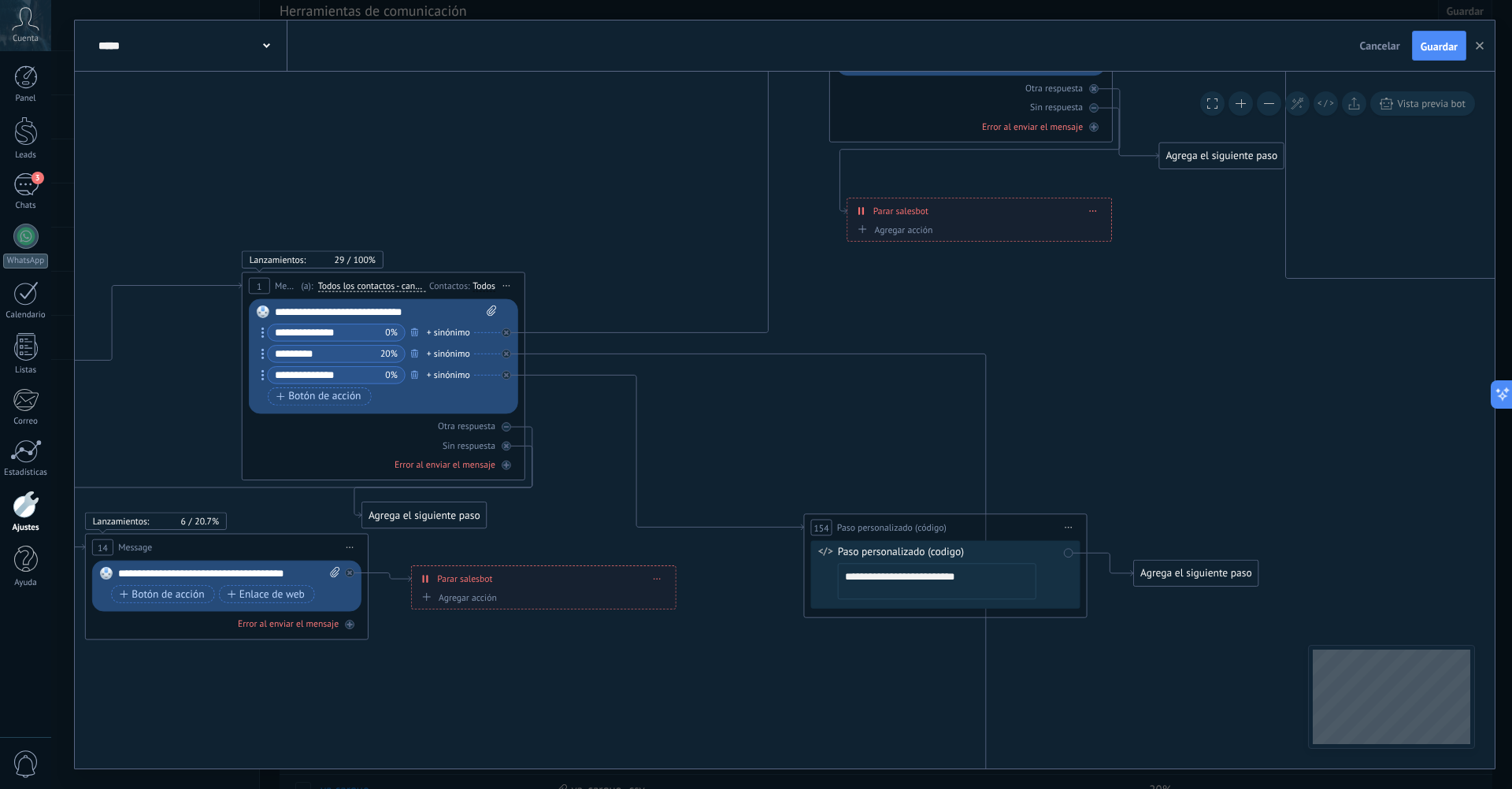
drag, startPoint x: 718, startPoint y: 388, endPoint x: 880, endPoint y: 727, distance: 375.7
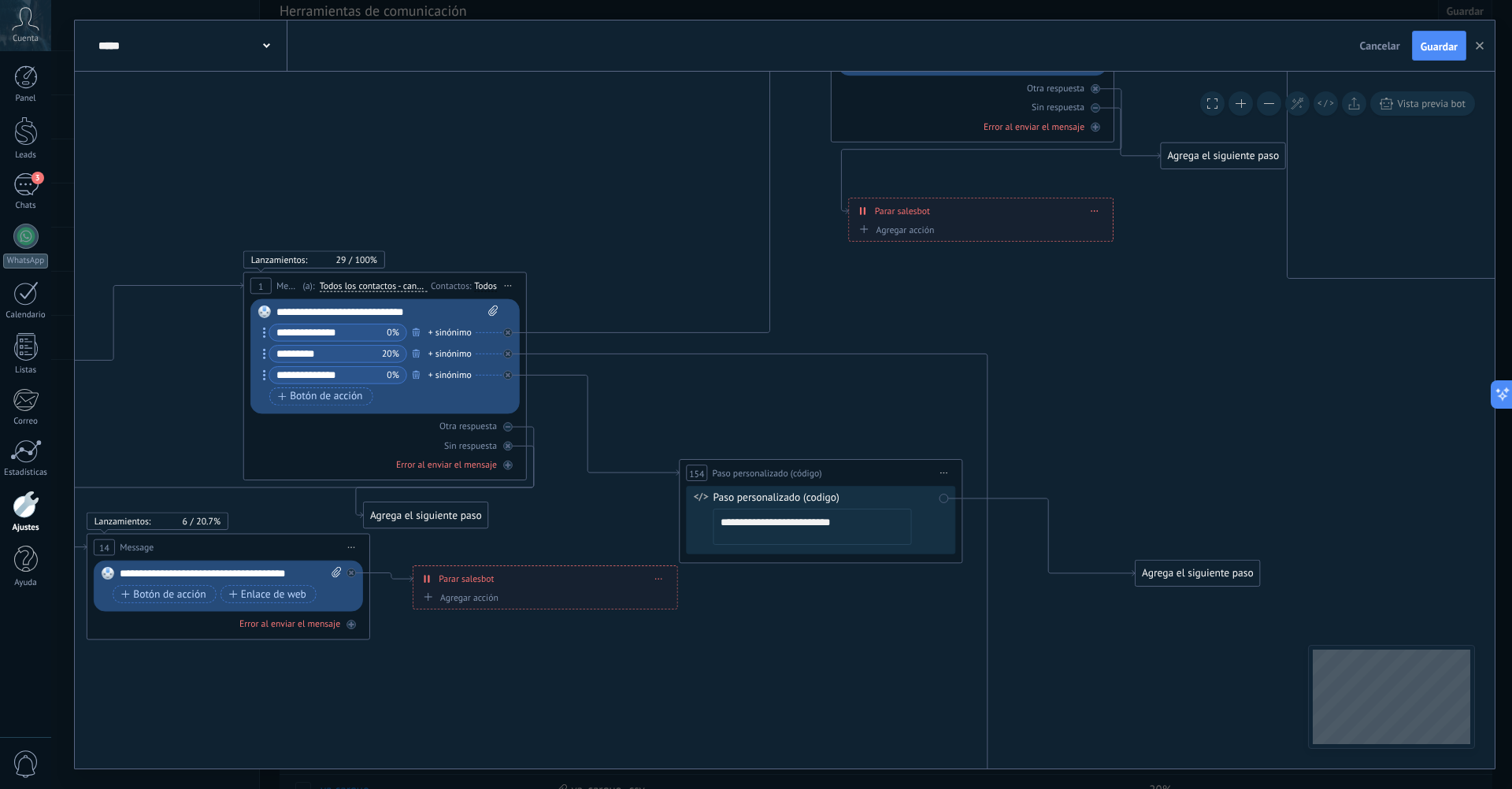
drag, startPoint x: 954, startPoint y: 530, endPoint x: 827, endPoint y: 476, distance: 138.0
click at [827, 476] on div "**********" at bounding box center [820, 473] width 282 height 26
drag, startPoint x: 1198, startPoint y: 567, endPoint x: 869, endPoint y: 427, distance: 357.5
click at [869, 427] on div "Agrega el siguiente paso" at bounding box center [838, 424] width 125 height 24
click at [843, 529] on textarea "**********" at bounding box center [813, 527] width 199 height 36
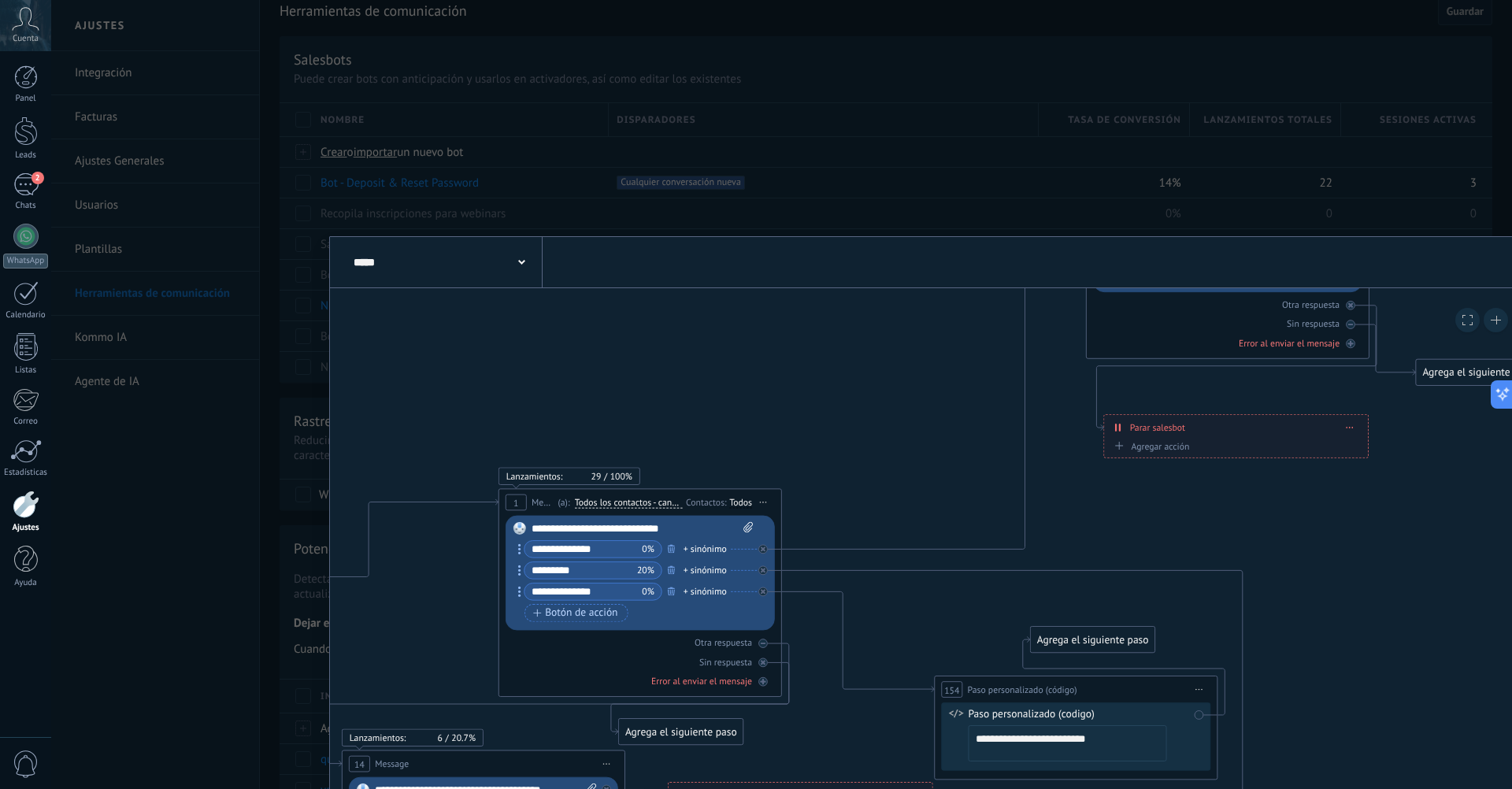
type textarea "**********"
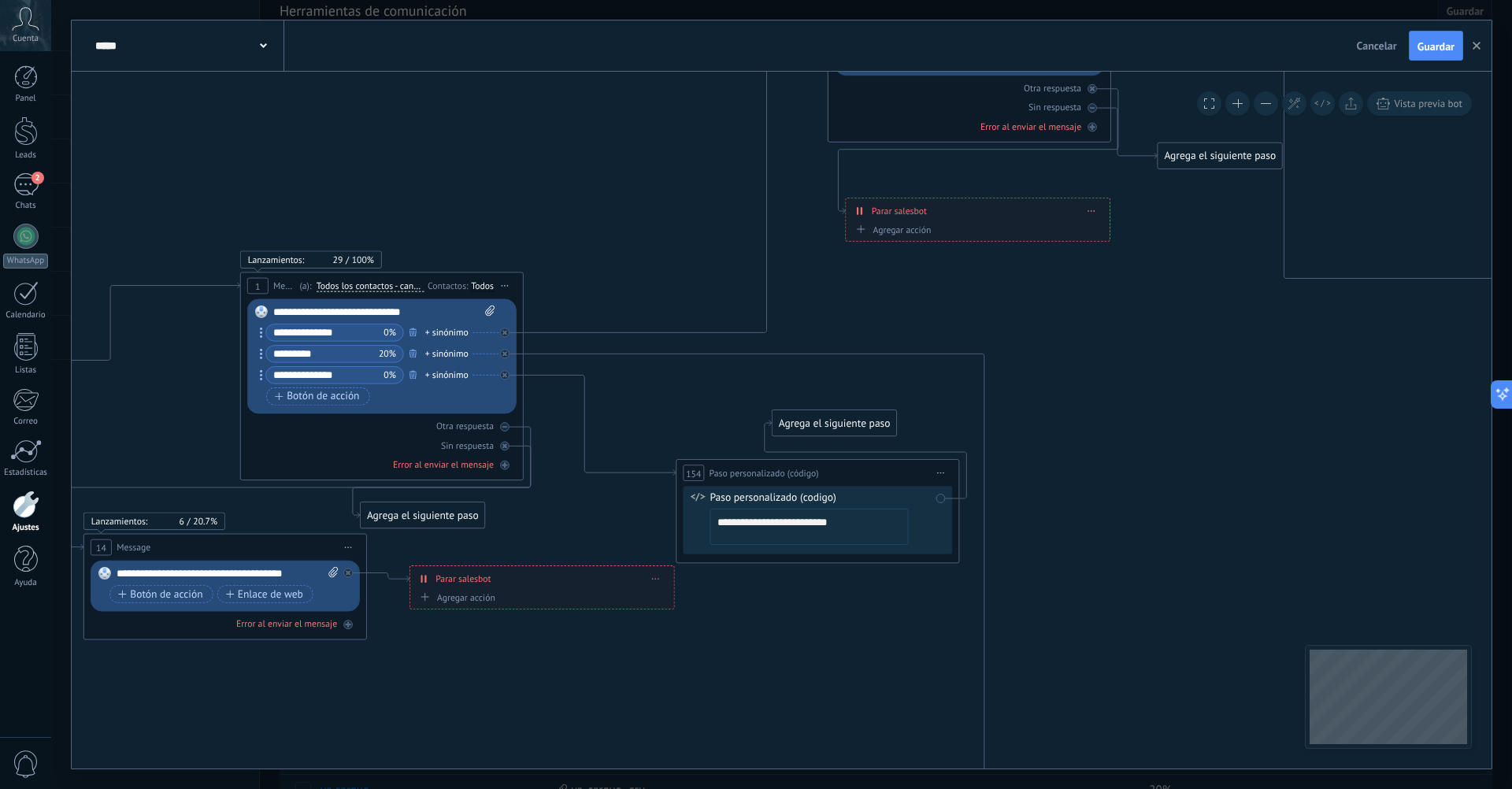
click at [946, 473] on span "Iniciar vista previa aquí Cambiar nombre Duplicar [GEOGRAPHIC_DATA]" at bounding box center [942, 473] width 23 height 21
click at [985, 559] on div "Borrar" at bounding box center [1006, 566] width 140 height 25
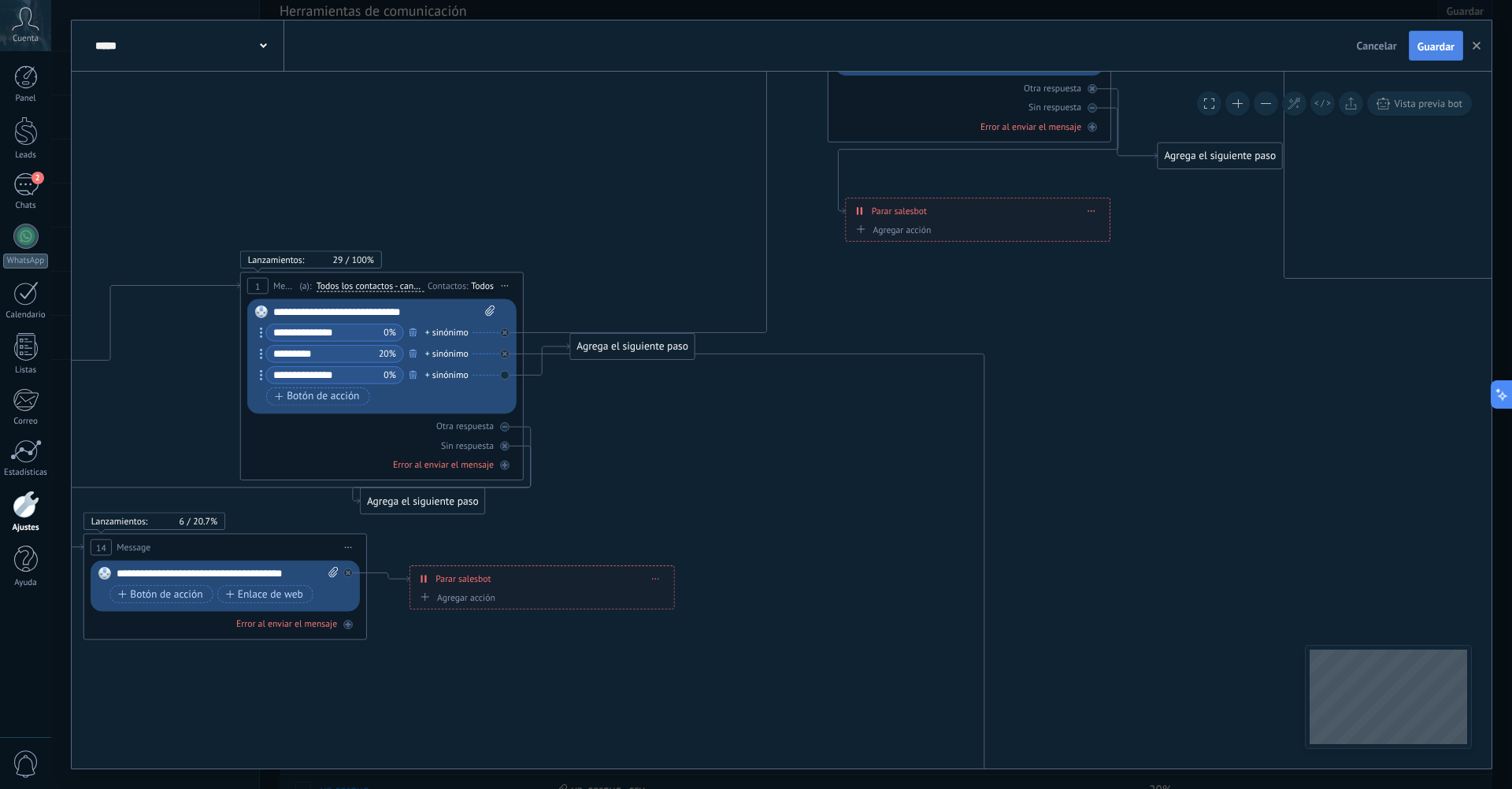
click at [1410, 50] on button "Guardar" at bounding box center [1436, 45] width 54 height 30
click at [16, 497] on div at bounding box center [25, 505] width 27 height 28
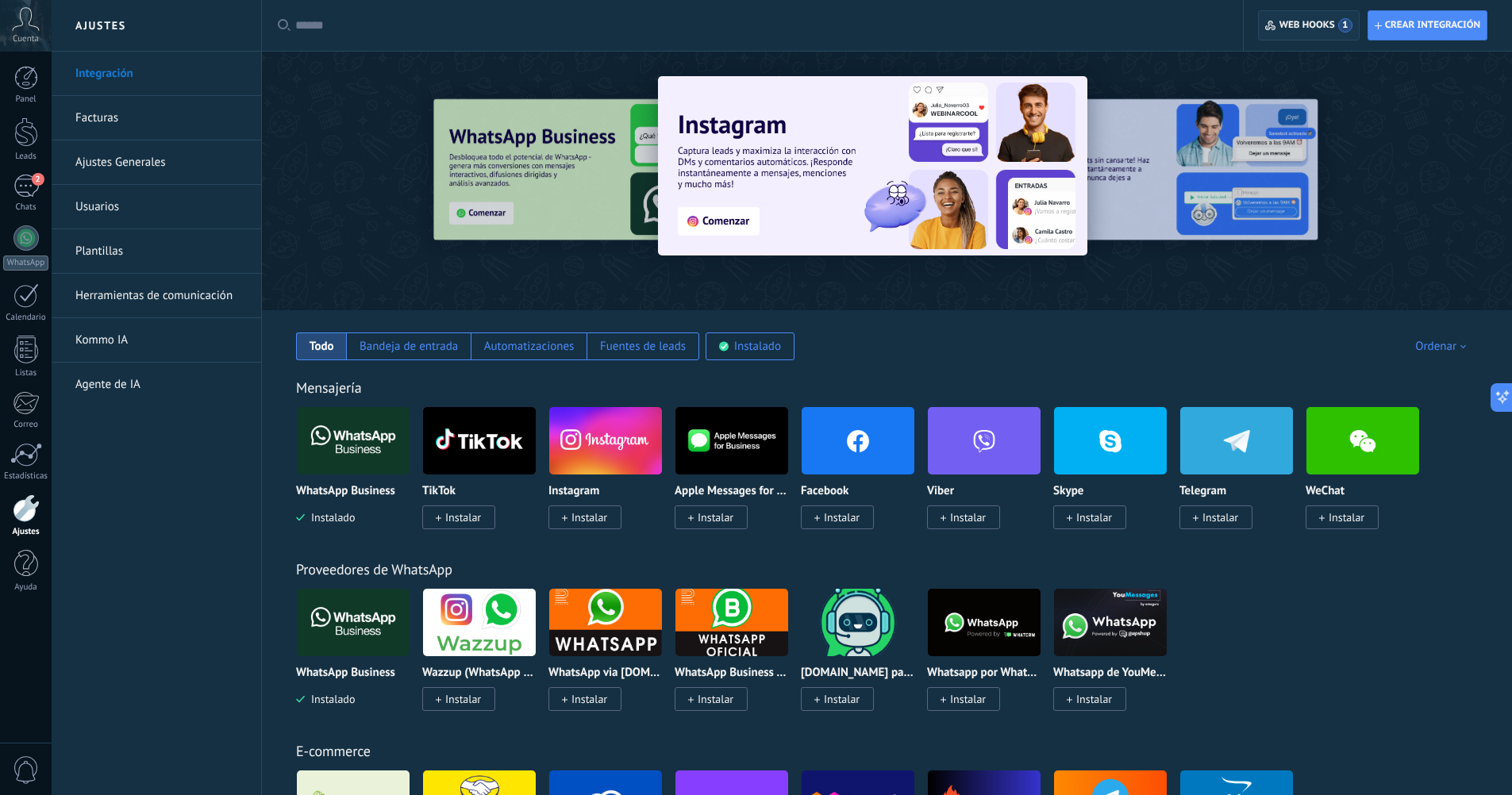
click at [1279, 23] on span "Web hooks 1" at bounding box center [1316, 25] width 73 height 14
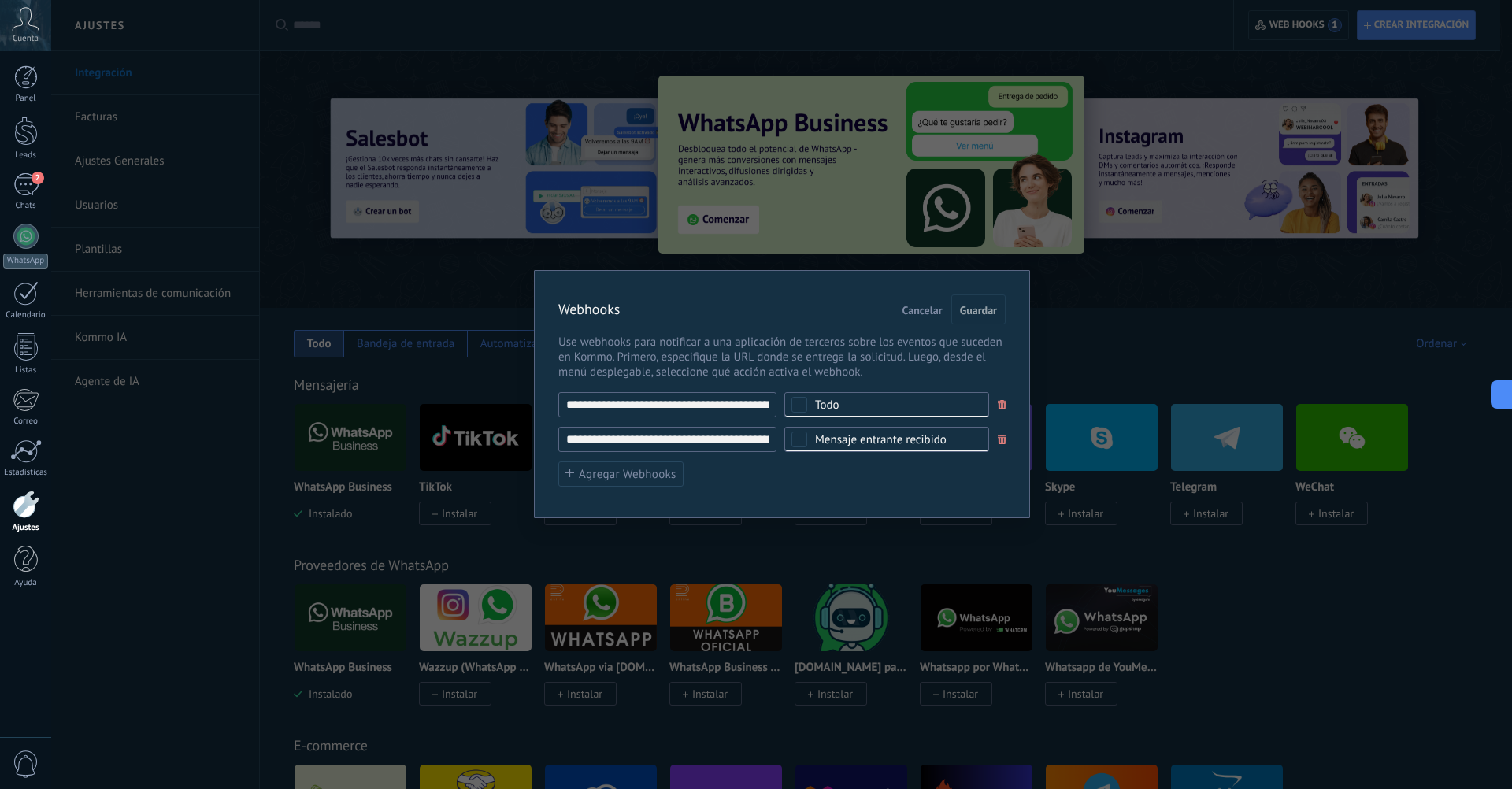
click at [646, 443] on input "**********" at bounding box center [667, 439] width 218 height 25
click at [974, 305] on span "Guardar" at bounding box center [978, 310] width 37 height 11
click at [974, 311] on span "Guardar" at bounding box center [978, 310] width 37 height 11
